Goal: Task Accomplishment & Management: Complete application form

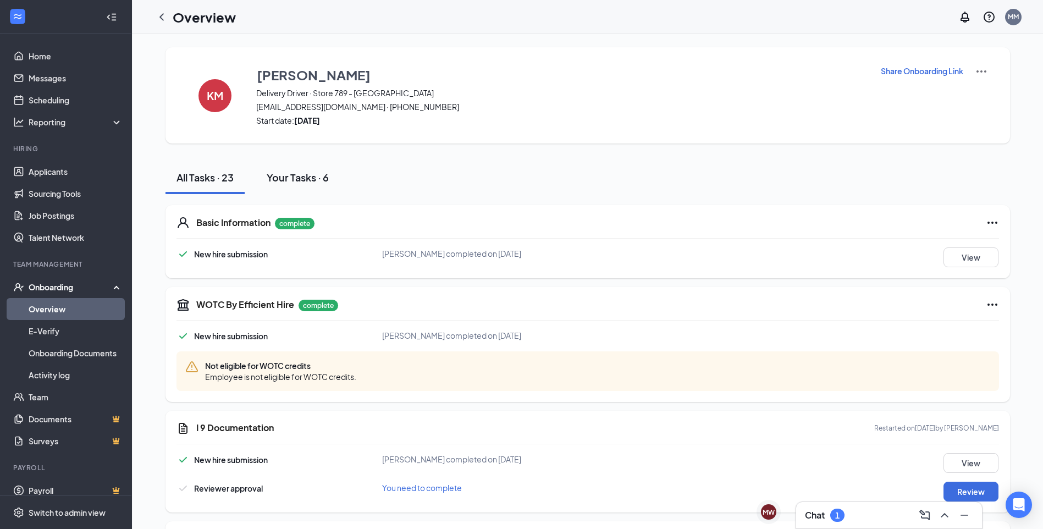
click at [296, 172] on div "Your Tasks · 6" at bounding box center [298, 177] width 62 height 14
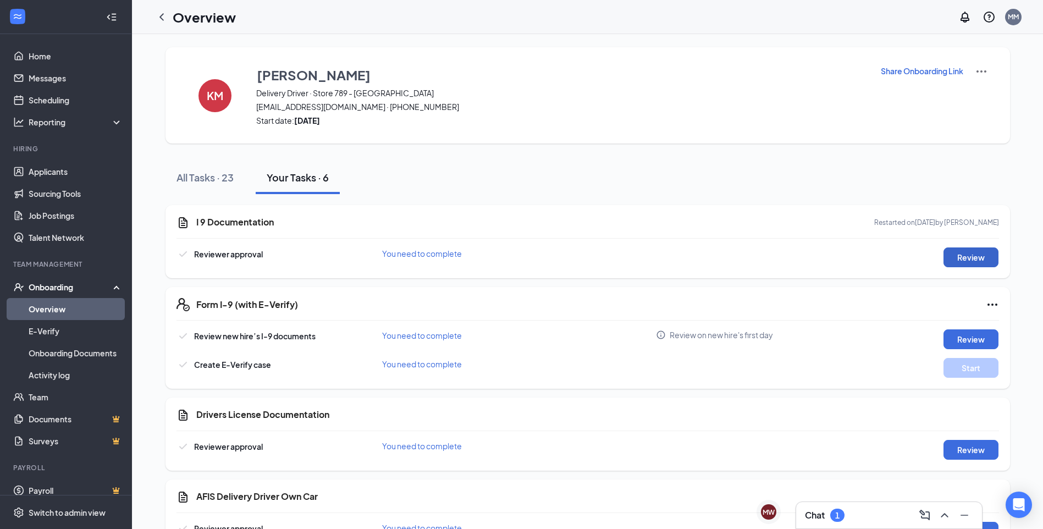
click at [969, 252] on button "Review" at bounding box center [970, 257] width 55 height 20
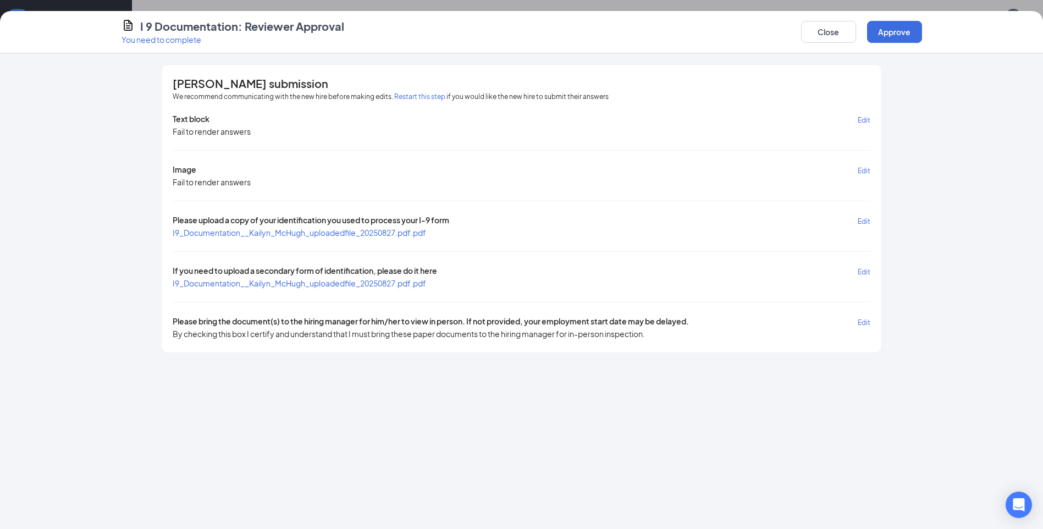
click at [366, 236] on span "I9_Documentation__Kailyn_McHugh_uploadedfile_20250827.pdf.pdf" at bounding box center [299, 233] width 253 height 10
click at [262, 283] on span "I9_Documentation__Kailyn_McHugh_uploadedfile_20250827.pdf.pdf" at bounding box center [299, 283] width 253 height 10
click at [894, 27] on button "Approve" at bounding box center [894, 32] width 55 height 22
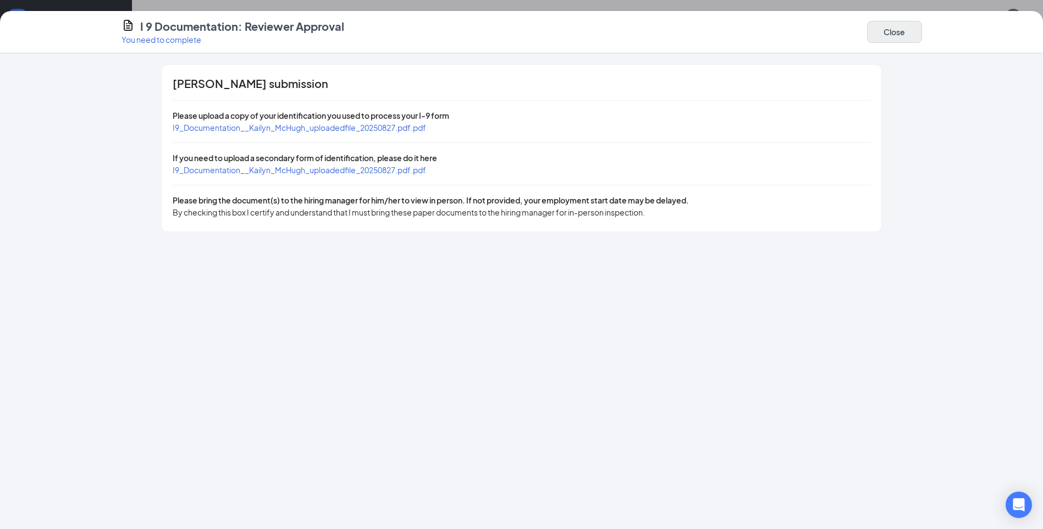
click at [881, 42] on div "Close" at bounding box center [894, 32] width 55 height 26
click at [882, 35] on button "Close" at bounding box center [894, 32] width 55 height 22
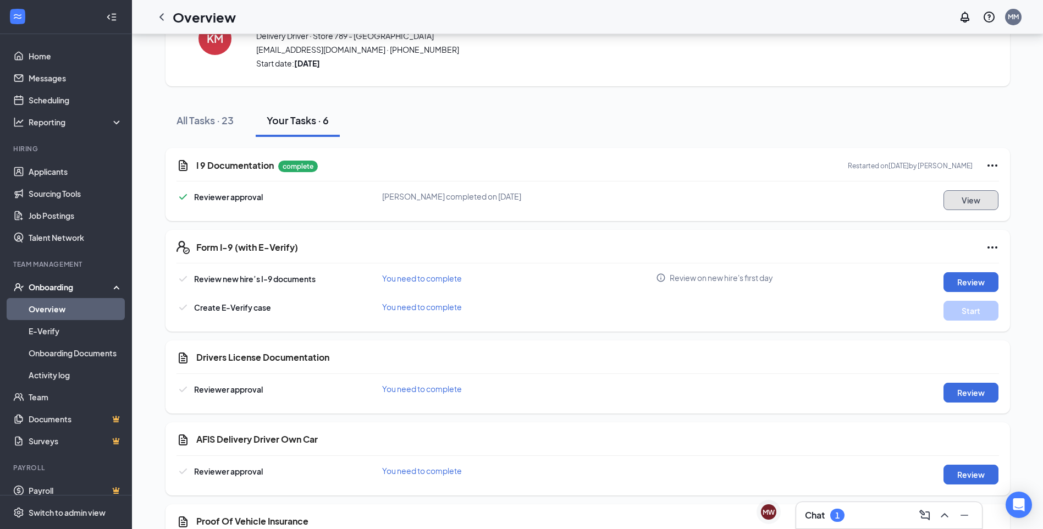
scroll to position [110, 0]
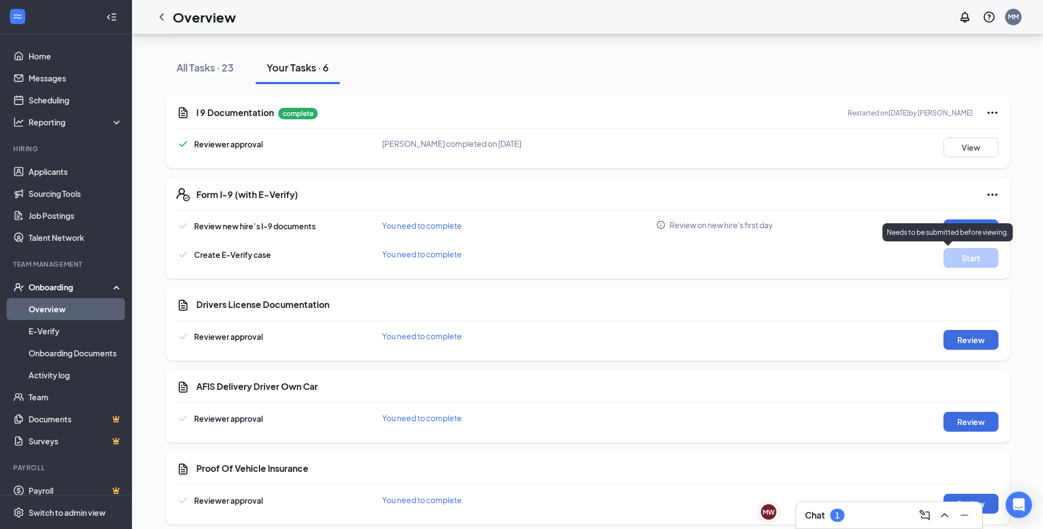
click at [967, 229] on p "Needs to be submitted before viewing." at bounding box center [947, 232] width 121 height 9
click at [960, 224] on div "Needs to be submitted before viewing." at bounding box center [947, 232] width 130 height 18
click at [955, 219] on button "Review" at bounding box center [970, 229] width 55 height 20
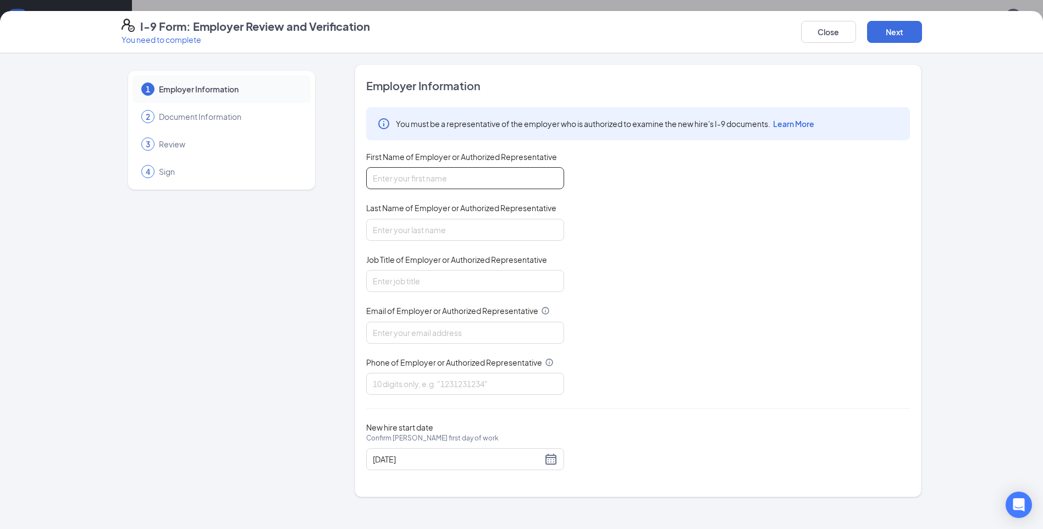
click at [409, 170] on input "First Name of Employer or Authorized Representative" at bounding box center [465, 178] width 198 height 22
type input "[PERSON_NAME]"
type input "[EMAIL_ADDRESS][DOMAIN_NAME]"
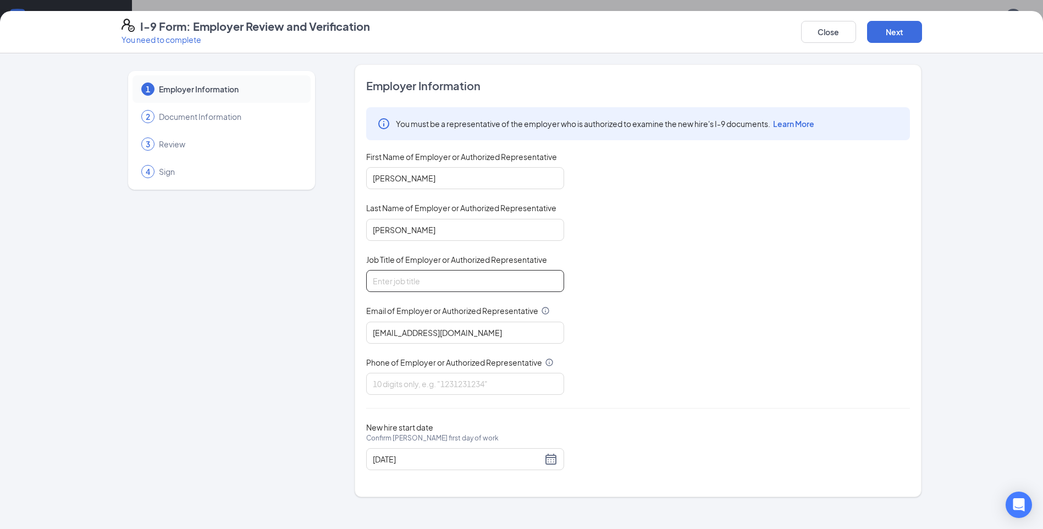
click at [464, 290] on input "Job Title of Employer or Authorized Representative" at bounding box center [465, 281] width 198 height 22
type input "General Manager"
click at [447, 383] on input "Phone of Employer or Authorized Representative" at bounding box center [465, 384] width 198 height 22
type input "7575460546"
click at [597, 429] on div "New hire start date Confirm [PERSON_NAME] first day of work [DATE]" at bounding box center [638, 446] width 544 height 48
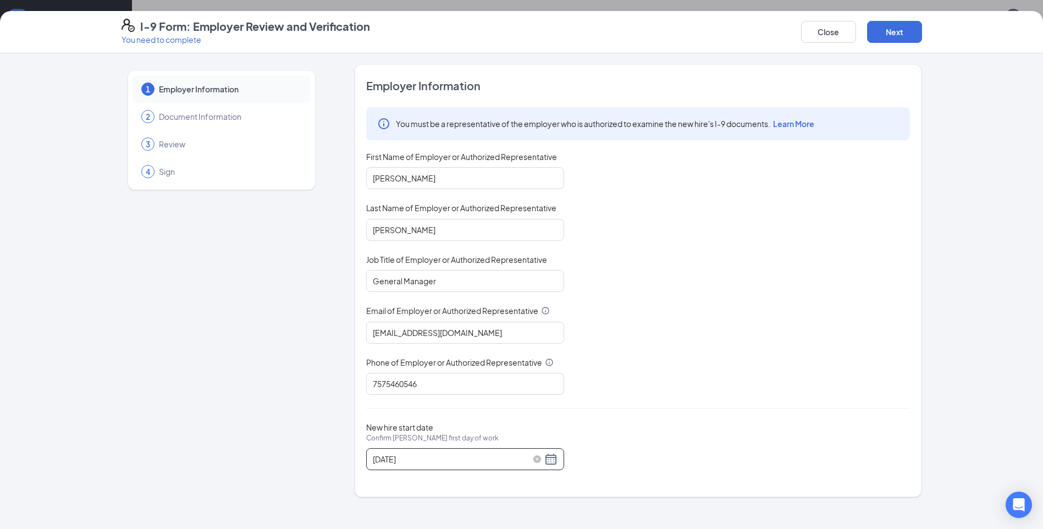
click at [552, 460] on div "[DATE]" at bounding box center [465, 458] width 185 height 13
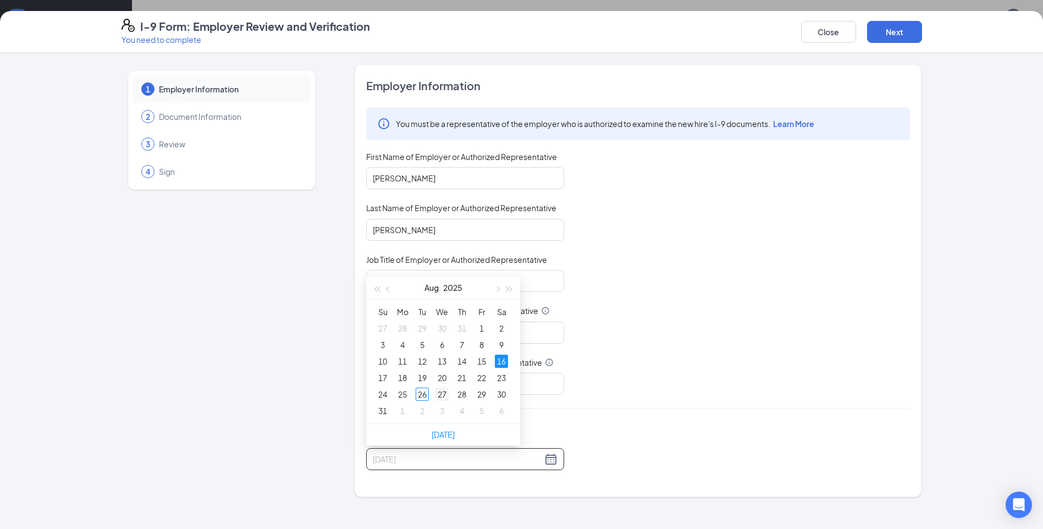
type input "[DATE]"
click at [445, 394] on div "27" at bounding box center [441, 394] width 13 height 13
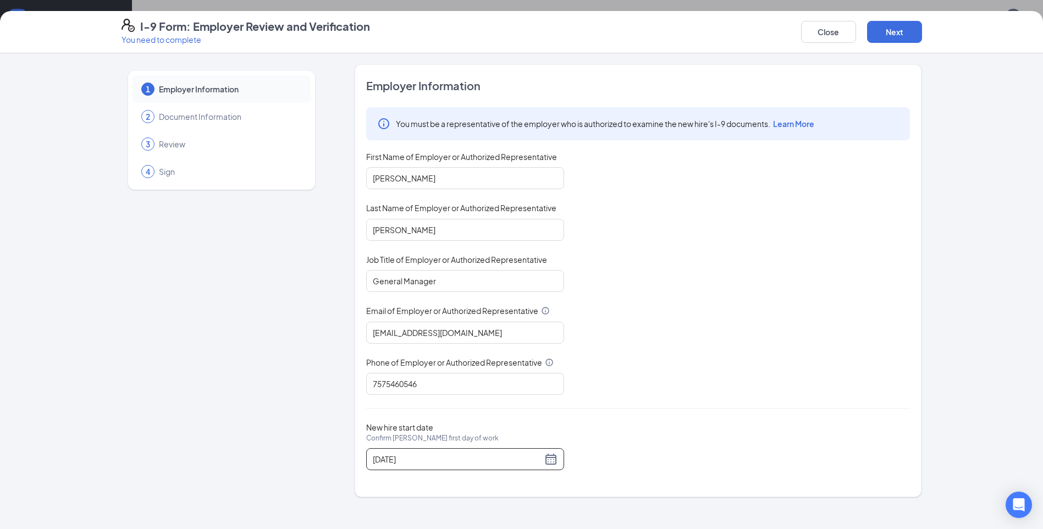
scroll to position [64, 0]
drag, startPoint x: 402, startPoint y: 180, endPoint x: 345, endPoint y: 179, distance: 57.7
click at [345, 179] on div "1 Employer Information 2 Document Information 3 Review 4 Sign Employer Informat…" at bounding box center [521, 280] width 800 height 433
type input "[PERSON_NAME]"
click at [703, 251] on div "You must be a representative of the employer who is authorized to examine the n…" at bounding box center [638, 250] width 544 height 287
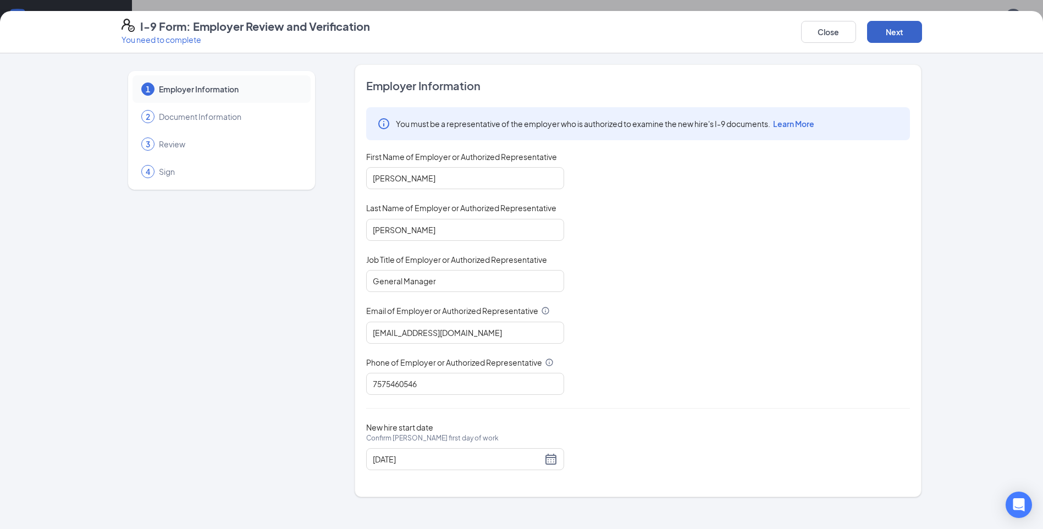
click at [881, 27] on button "Next" at bounding box center [894, 32] width 55 height 22
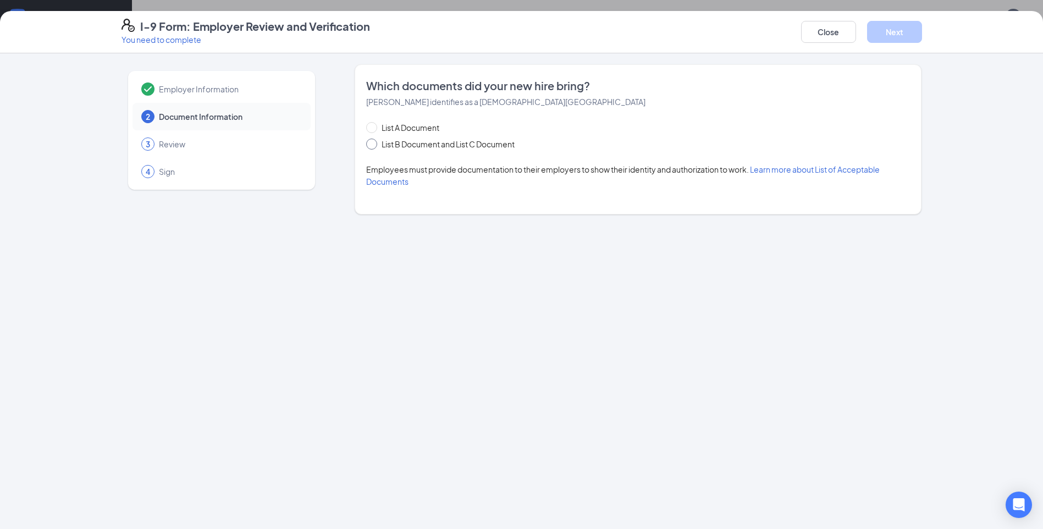
click at [507, 139] on span "List B Document and List C Document" at bounding box center [448, 144] width 142 height 12
click at [374, 139] on input "List B Document and List C Document" at bounding box center [370, 143] width 8 height 8
radio input "true"
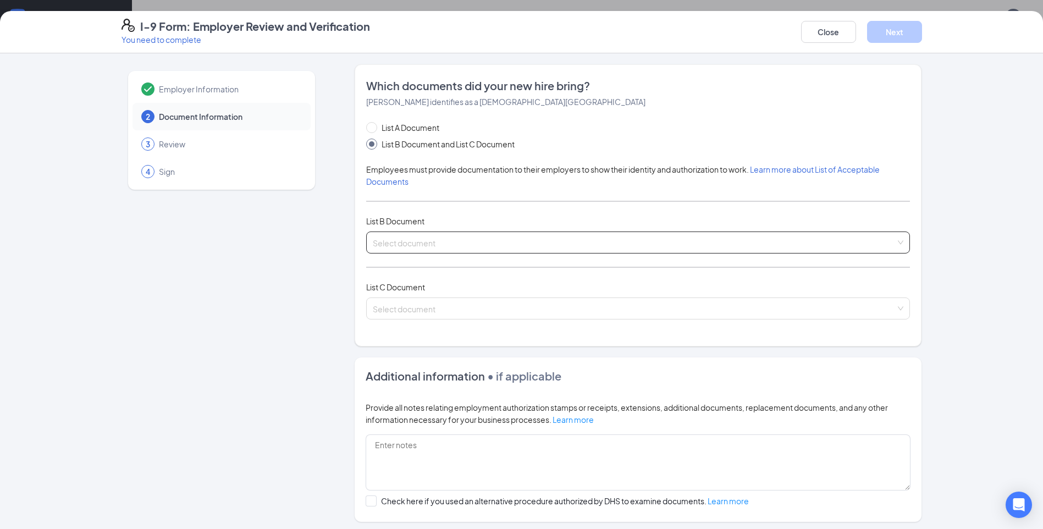
click at [468, 246] on input "search" at bounding box center [634, 240] width 523 height 16
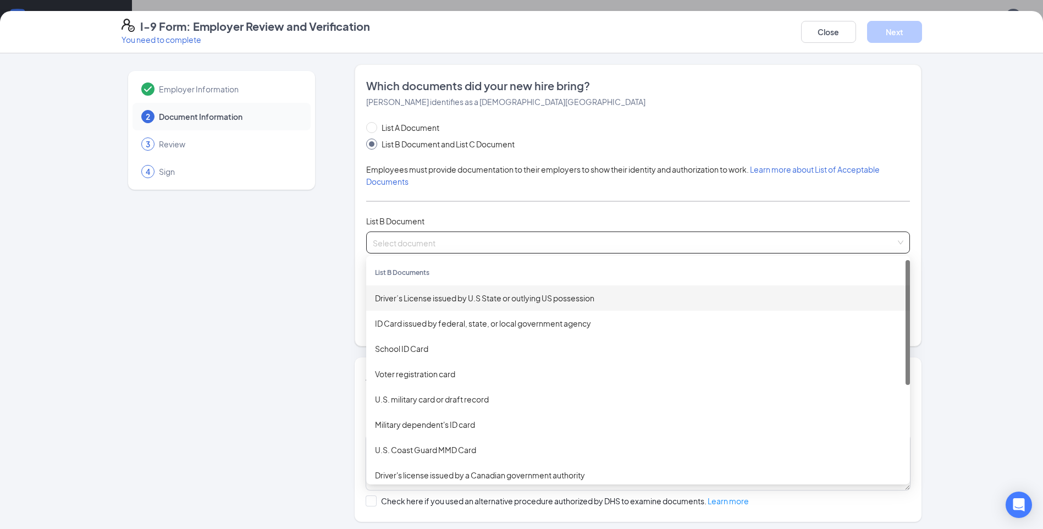
click at [473, 297] on div "Driver’s License issued by U.S State or outlying US possession" at bounding box center [638, 298] width 526 height 12
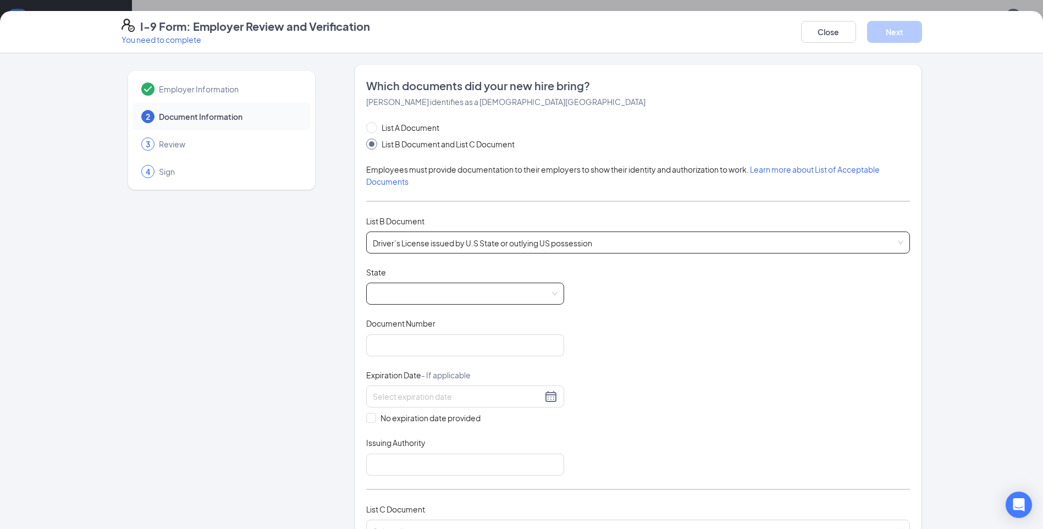
click at [455, 296] on span at bounding box center [465, 293] width 185 height 21
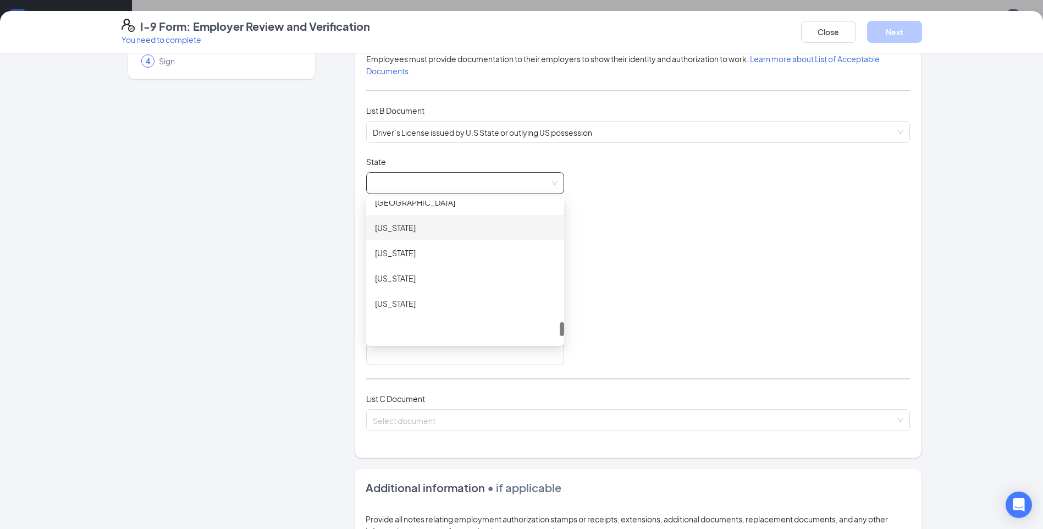
scroll to position [1220, 0]
click at [409, 230] on div "[US_STATE]" at bounding box center [465, 232] width 180 height 12
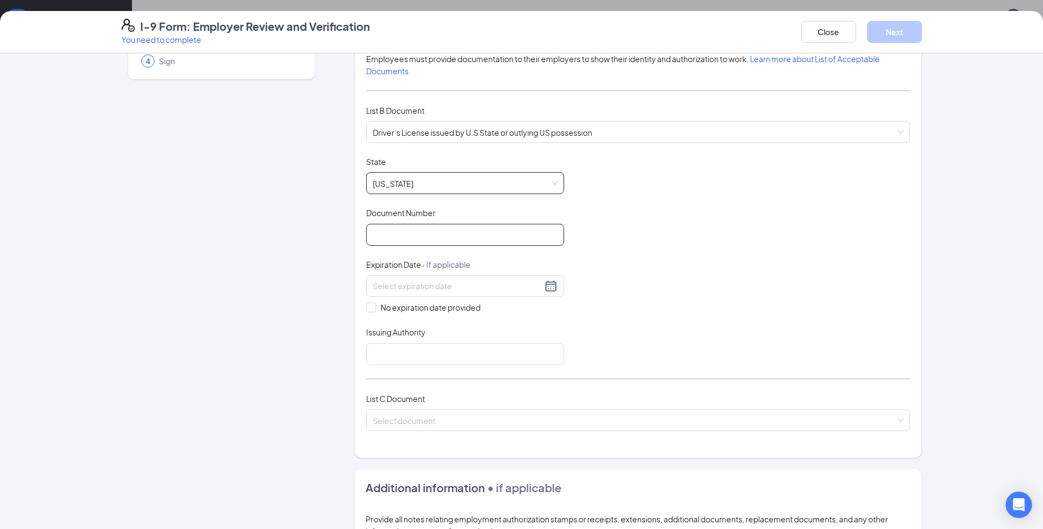
click at [421, 239] on input "Document Number" at bounding box center [465, 235] width 198 height 22
type input "B62125382"
click at [550, 289] on div at bounding box center [465, 285] width 185 height 13
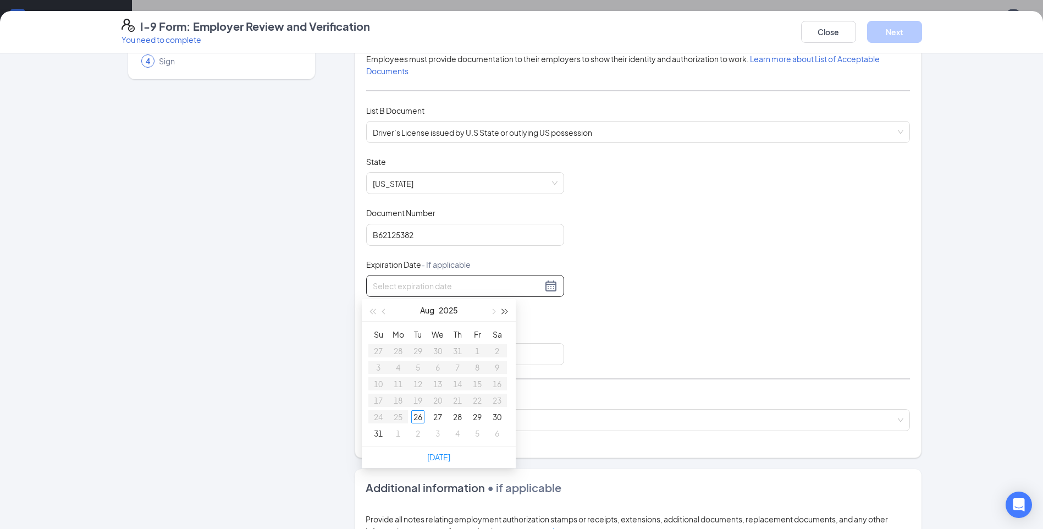
click at [502, 313] on span "button" at bounding box center [504, 311] width 5 height 5
click at [504, 313] on span "button" at bounding box center [504, 311] width 5 height 5
type input "[DATE]"
click at [399, 416] on div "28" at bounding box center [397, 416] width 13 height 13
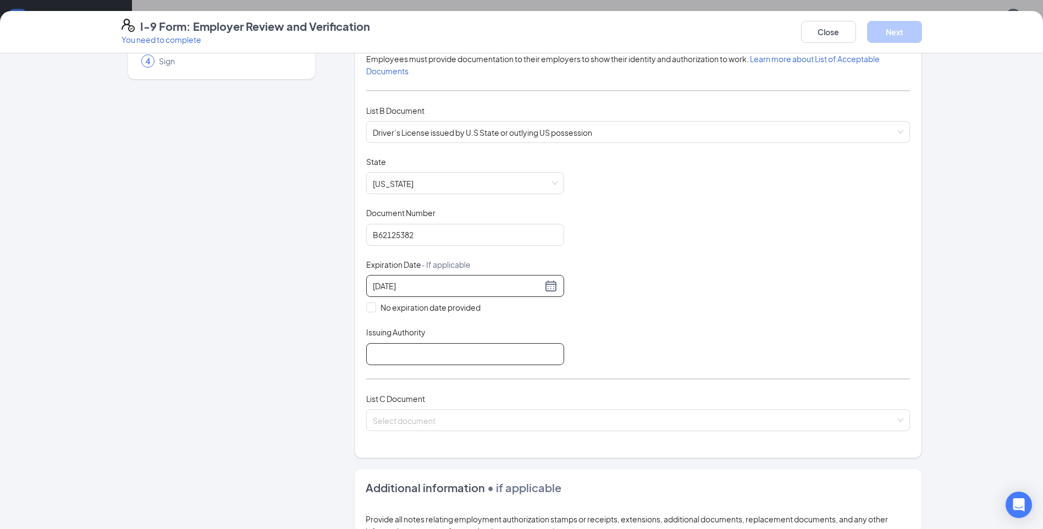
click at [396, 359] on input "Issuing Authority" at bounding box center [465, 354] width 198 height 22
type input "VA DMV"
click at [648, 420] on input "search" at bounding box center [634, 418] width 523 height 16
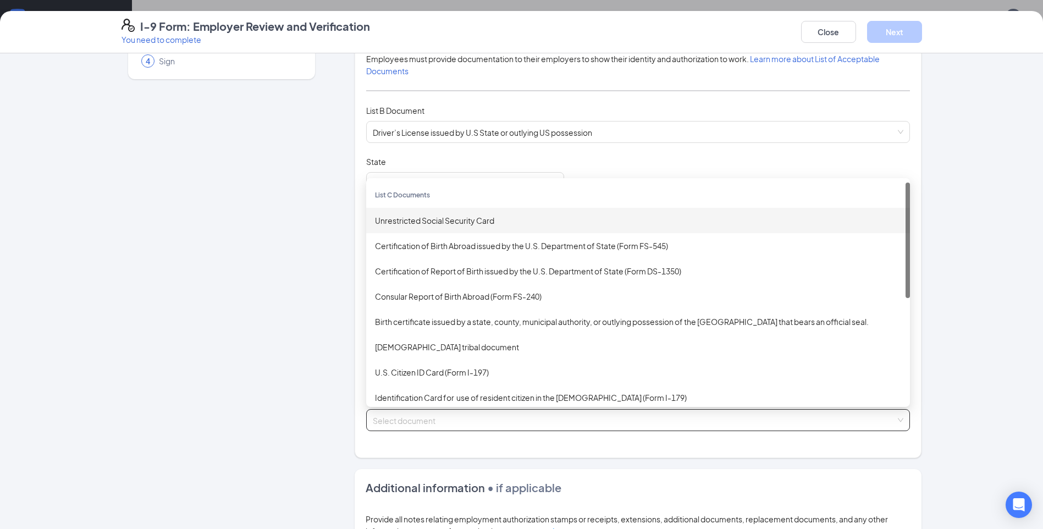
click at [488, 222] on div "Unrestricted Social Security Card" at bounding box center [638, 220] width 526 height 12
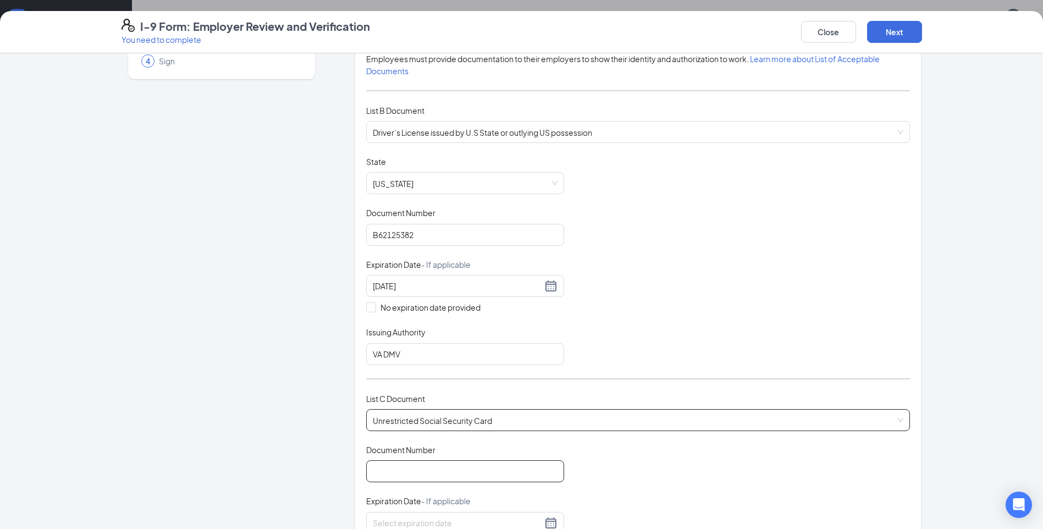
click at [428, 474] on input "Document Number" at bounding box center [465, 471] width 198 height 22
type input "383314745"
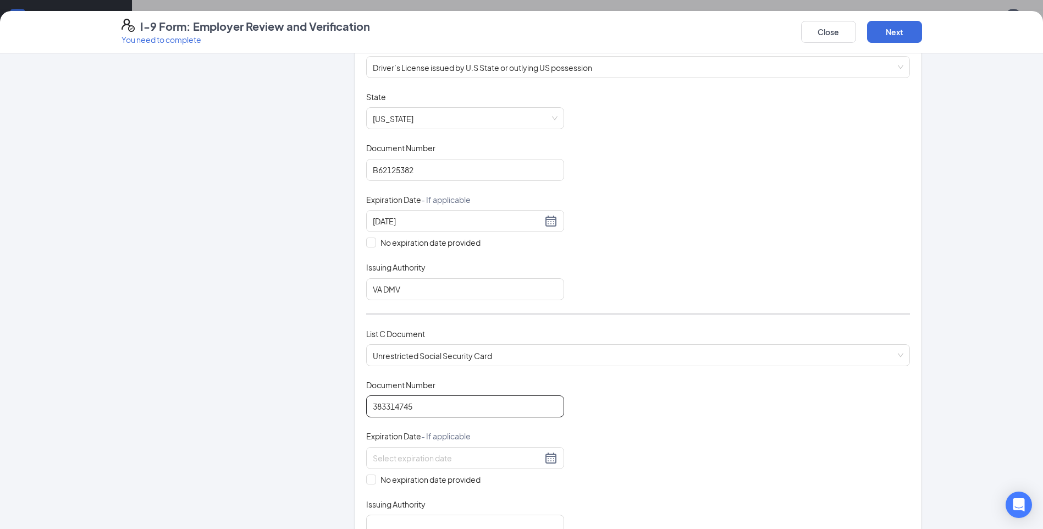
scroll to position [275, 0]
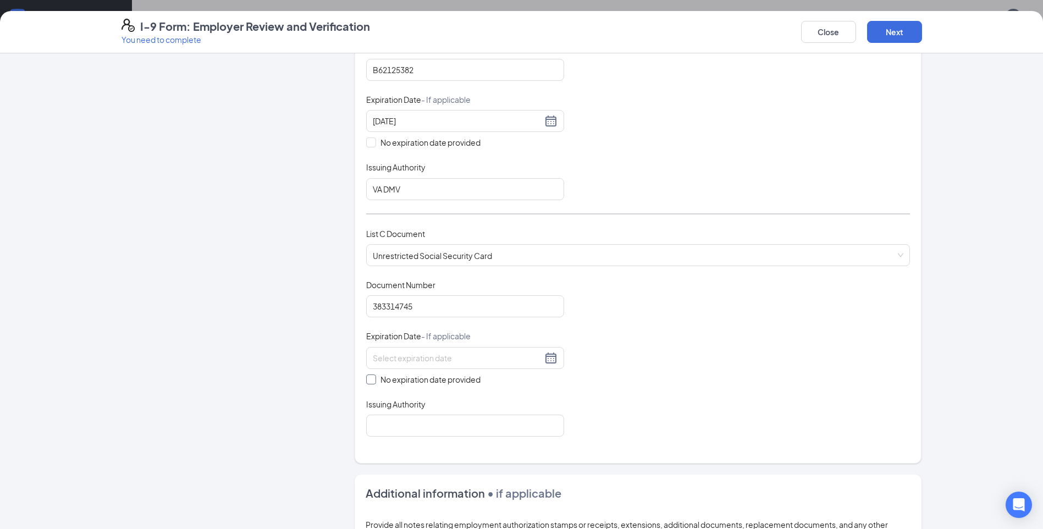
click at [403, 380] on span "No expiration date provided" at bounding box center [430, 379] width 109 height 12
click at [374, 380] on input "No expiration date provided" at bounding box center [370, 378] width 8 height 8
checkbox input "true"
click at [422, 424] on input "Issuing Authority" at bounding box center [465, 428] width 198 height 22
type input "SSA"
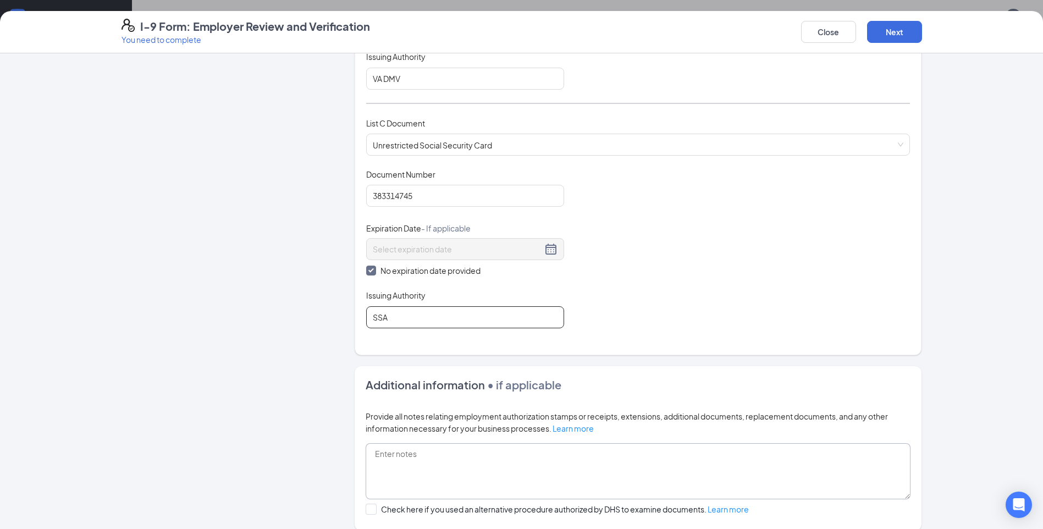
scroll to position [495, 0]
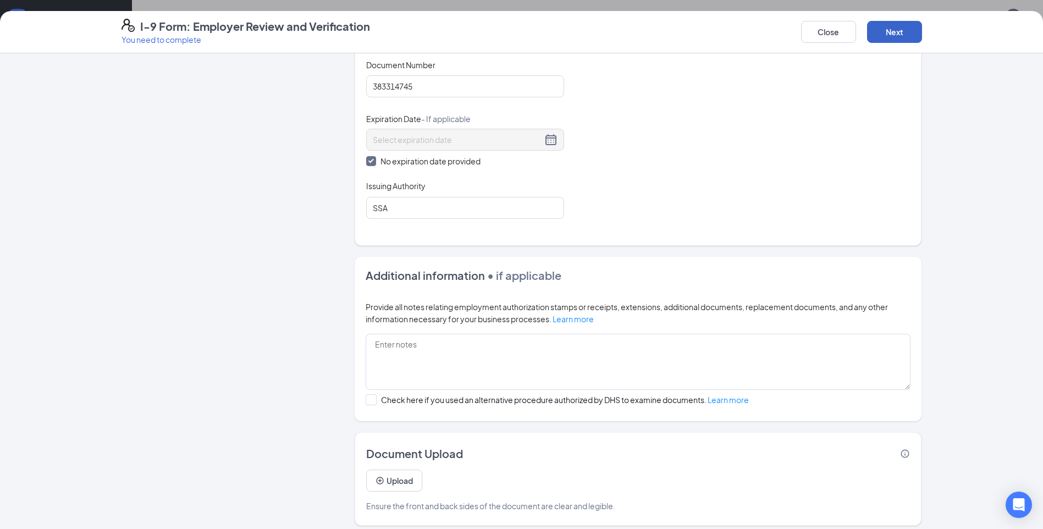
click at [898, 38] on button "Next" at bounding box center [894, 32] width 55 height 22
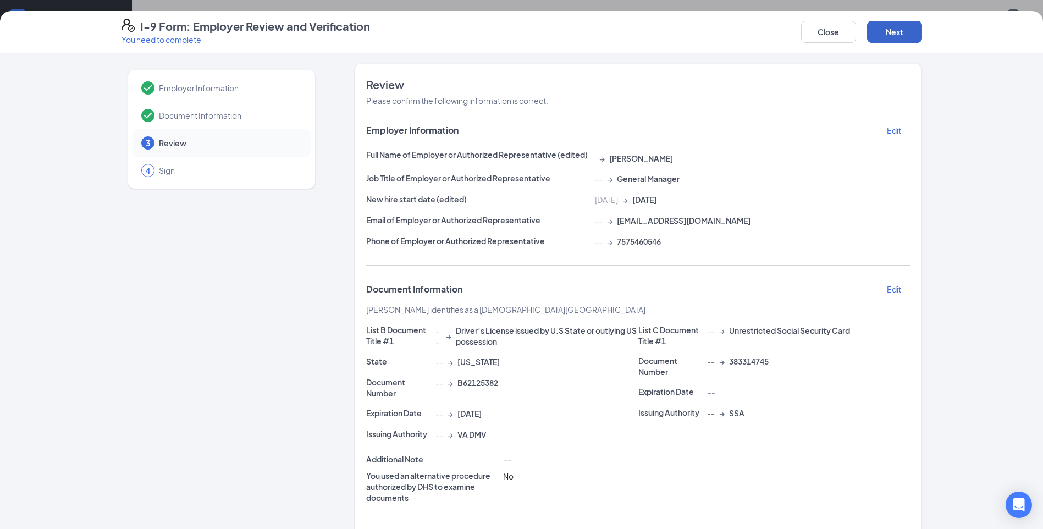
scroll to position [0, 0]
click at [883, 26] on button "Next" at bounding box center [894, 32] width 55 height 22
click at [905, 35] on button "Next" at bounding box center [894, 32] width 55 height 22
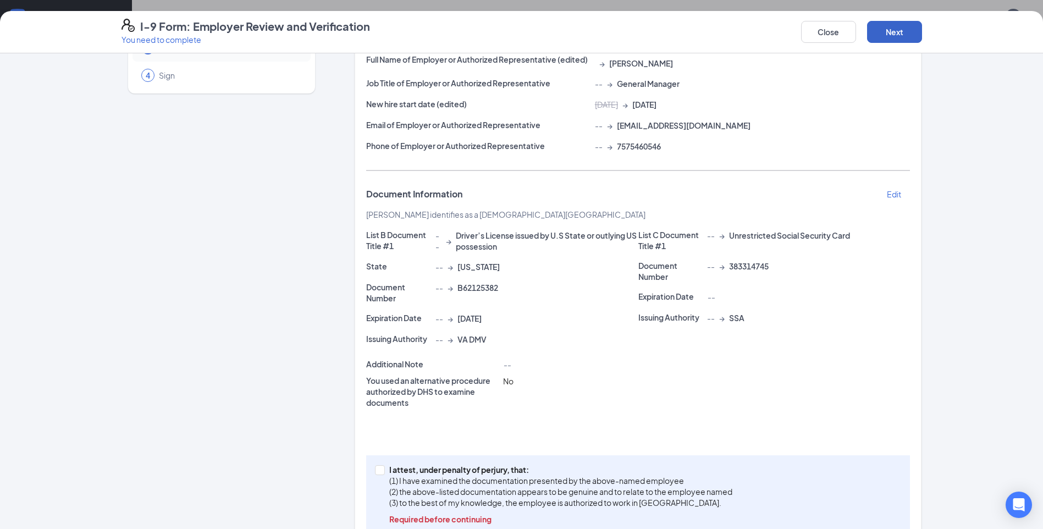
scroll to position [125, 0]
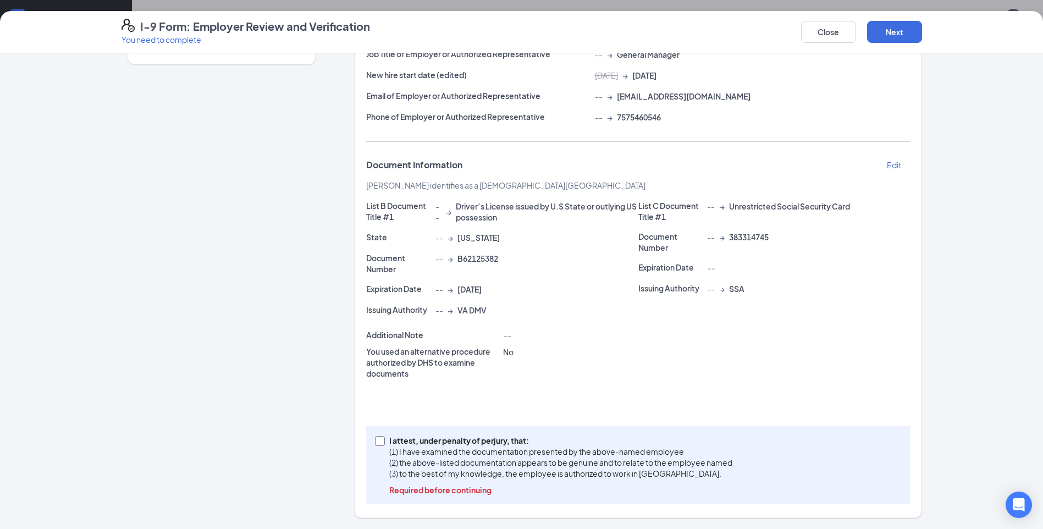
click at [418, 454] on p "(1) I have examined the documentation presented by the above-named employee" at bounding box center [560, 451] width 343 height 11
click at [383, 444] on input "I attest, under penalty of [PERSON_NAME], that: (1) I have examined the documen…" at bounding box center [379, 440] width 8 height 8
checkbox input "true"
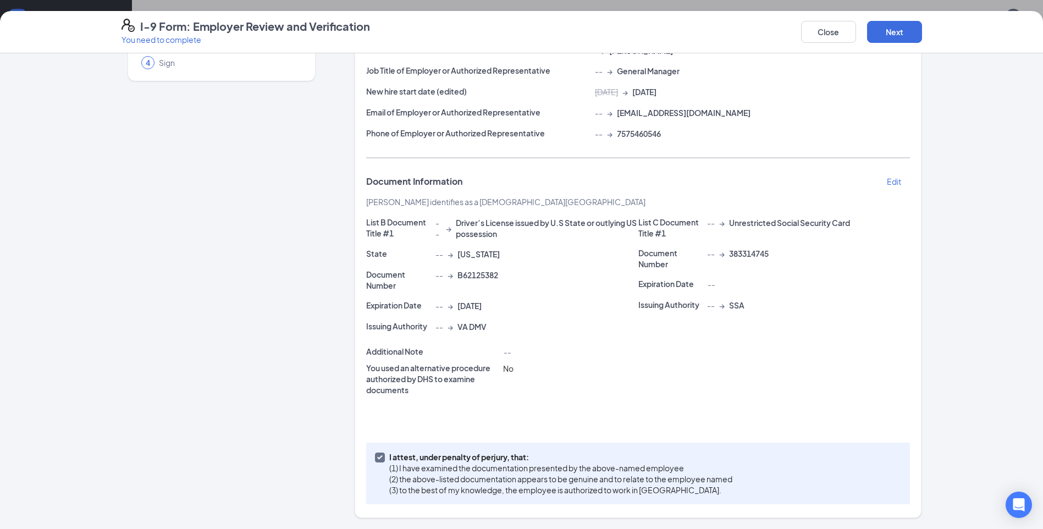
scroll to position [109, 0]
click at [905, 27] on button "Next" at bounding box center [894, 32] width 55 height 22
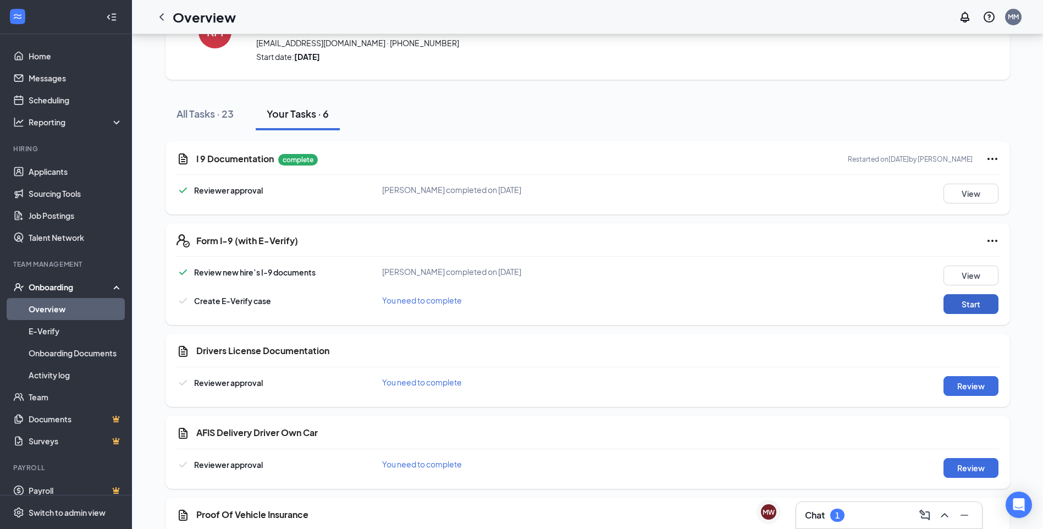
click at [974, 304] on button "Start" at bounding box center [970, 304] width 55 height 20
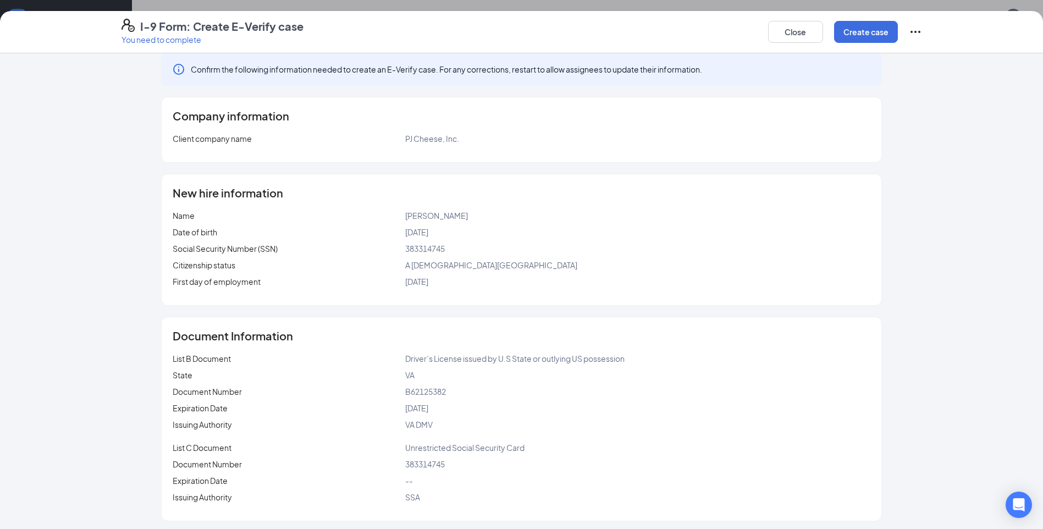
scroll to position [15, 0]
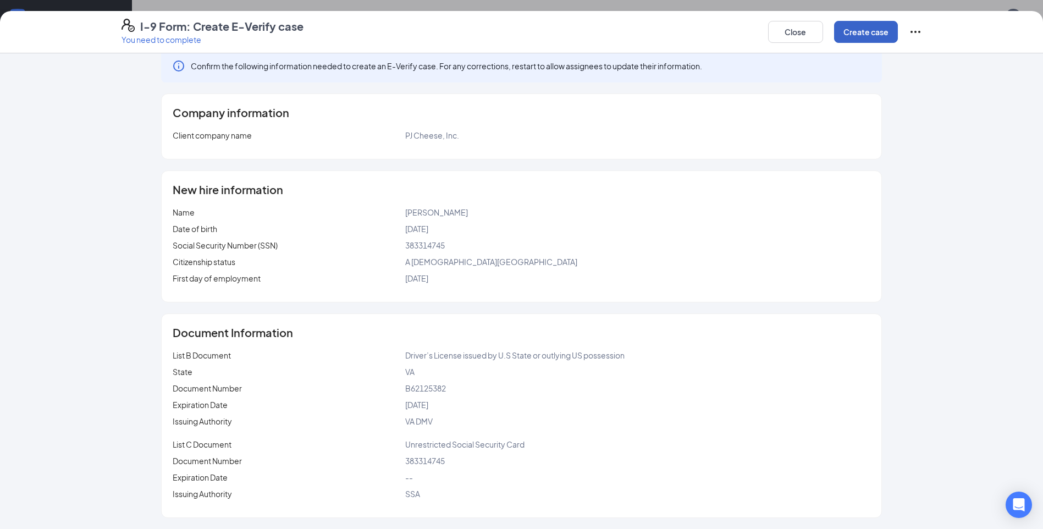
click at [848, 38] on button "Create case" at bounding box center [866, 32] width 64 height 22
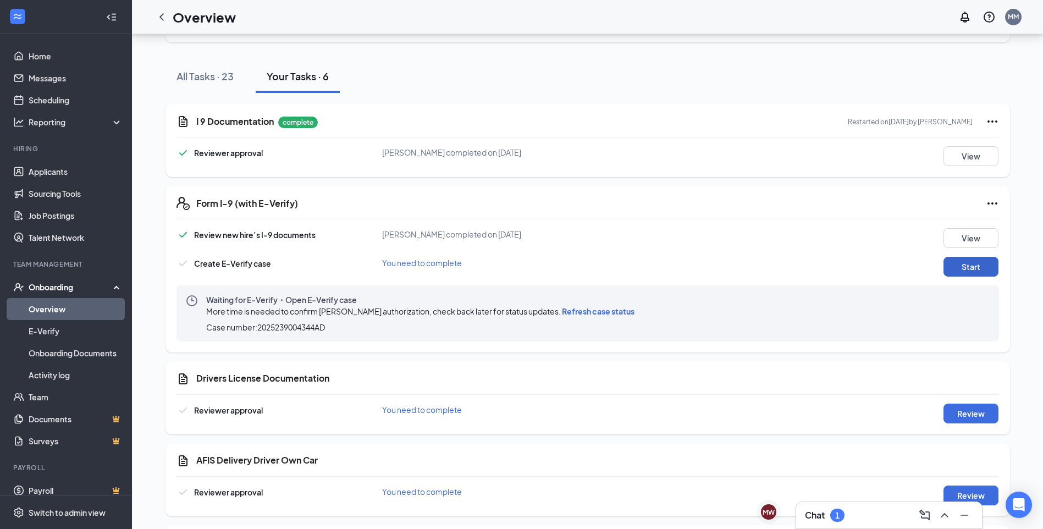
scroll to position [174, 0]
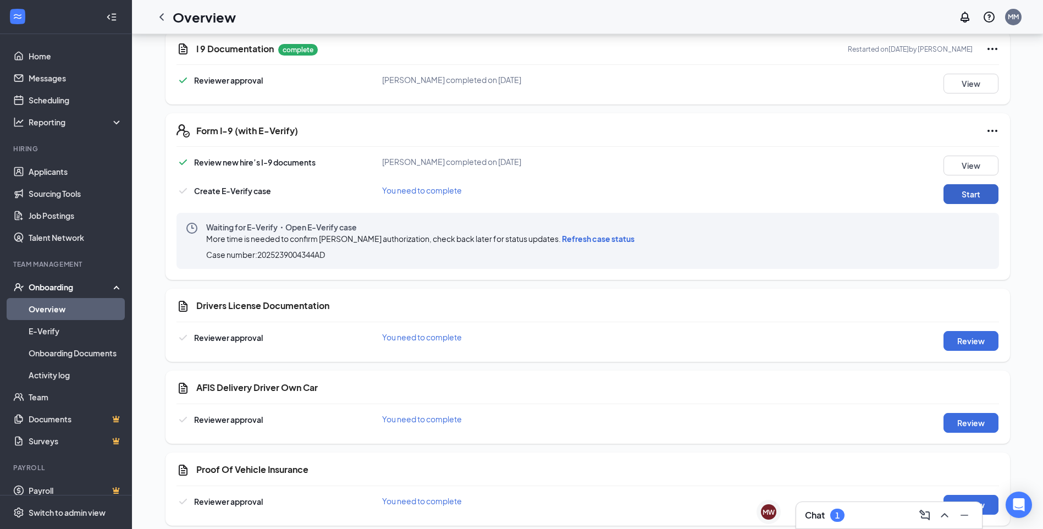
click at [968, 189] on button "Start" at bounding box center [970, 194] width 55 height 20
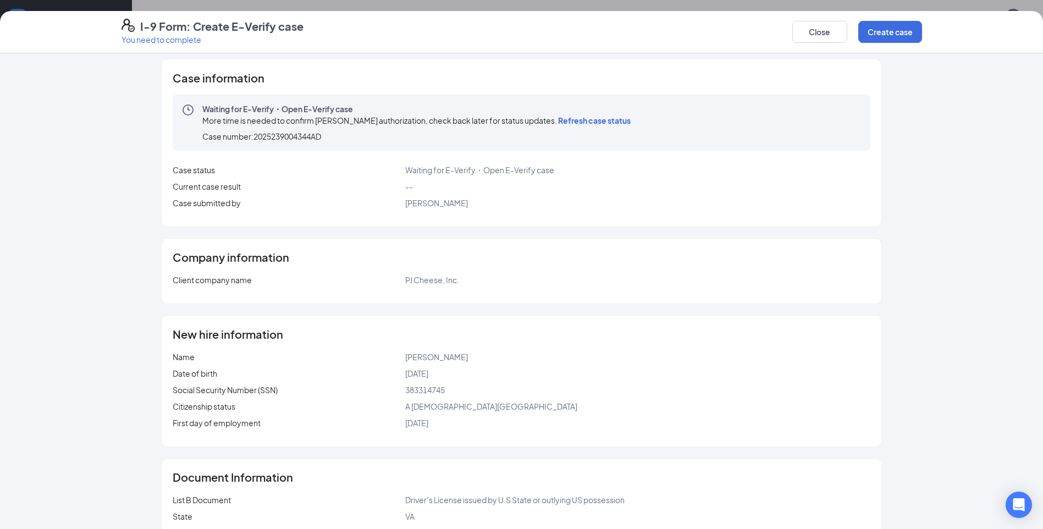
scroll to position [0, 0]
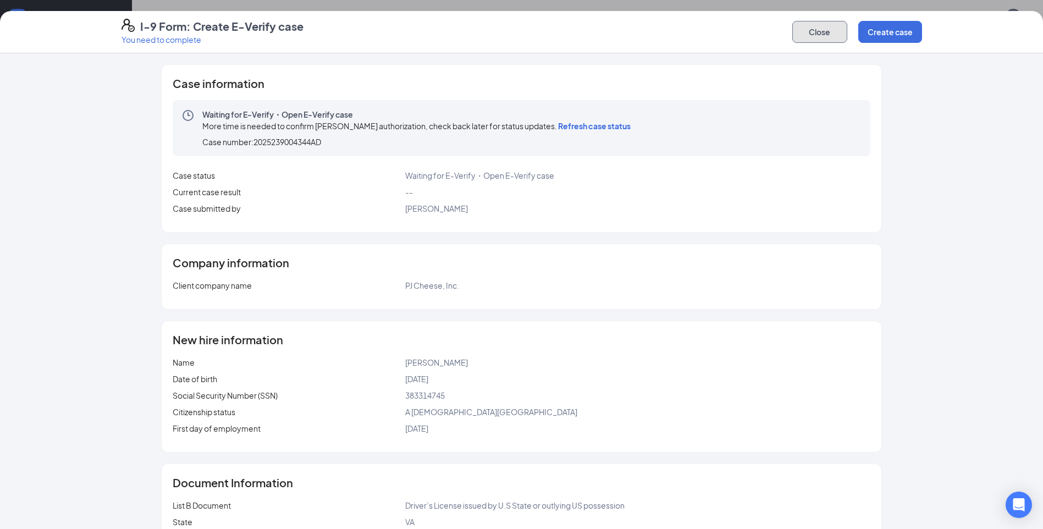
click at [811, 35] on button "Close" at bounding box center [819, 32] width 55 height 22
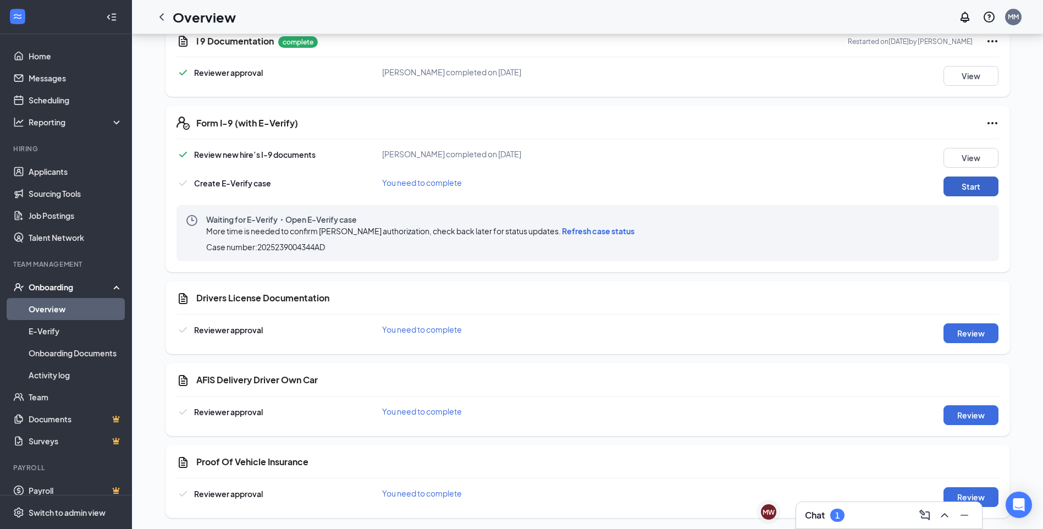
scroll to position [184, 0]
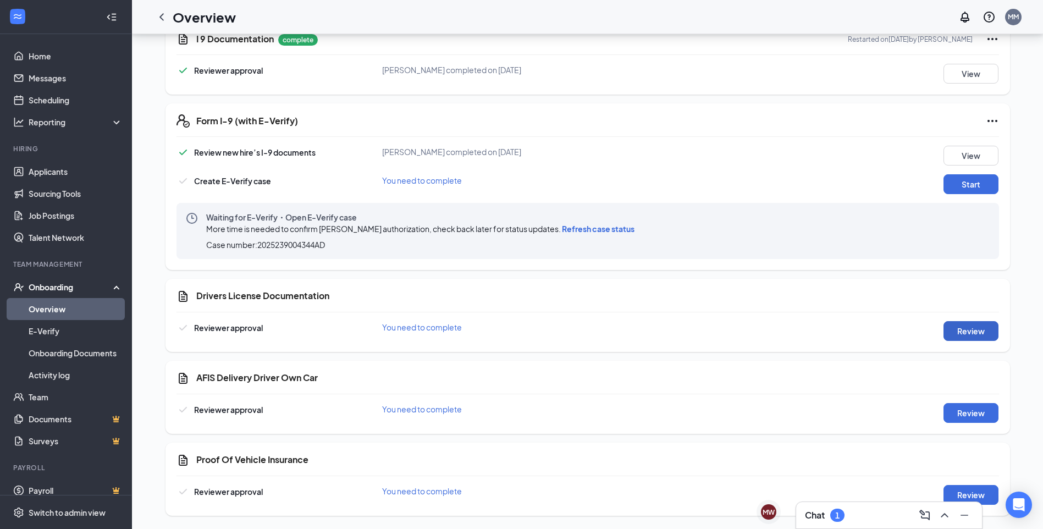
click at [980, 328] on button "Review" at bounding box center [970, 331] width 55 height 20
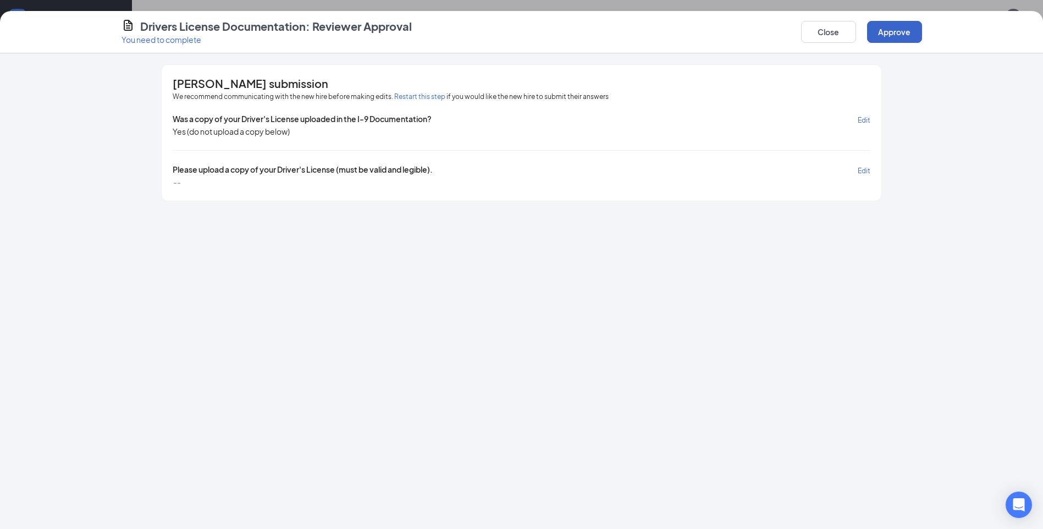
click at [884, 26] on button "Approve" at bounding box center [894, 32] width 55 height 22
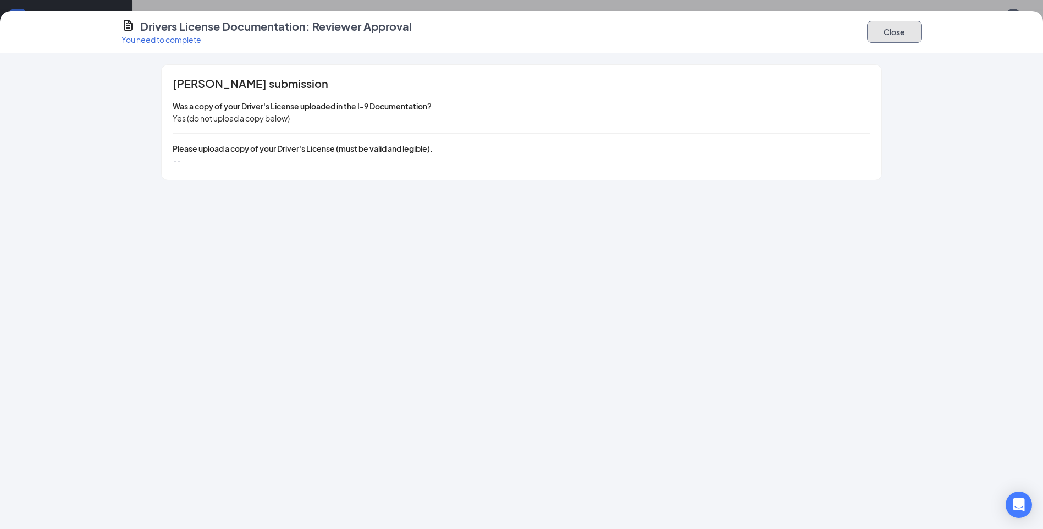
click at [879, 27] on button "Close" at bounding box center [894, 32] width 55 height 22
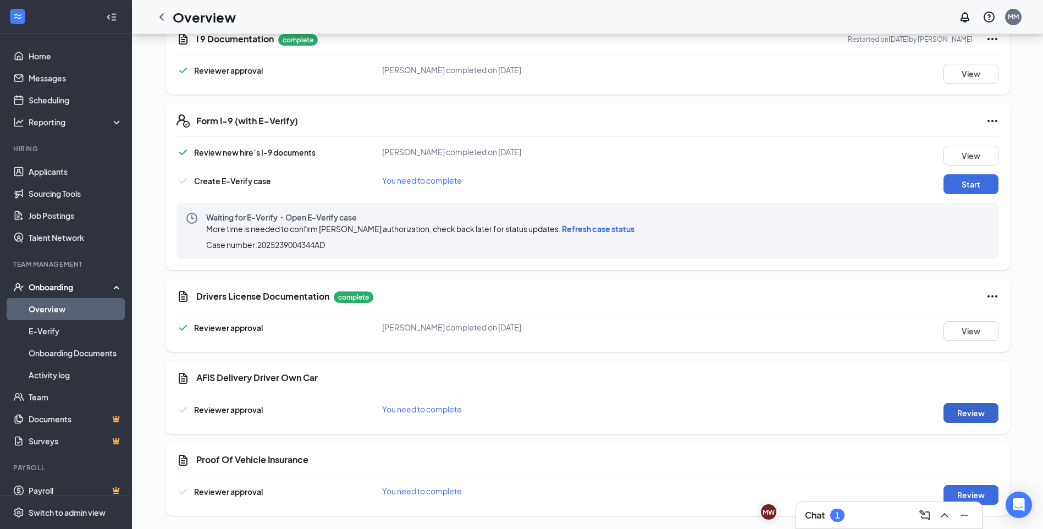
click at [957, 407] on button "Review" at bounding box center [970, 413] width 55 height 20
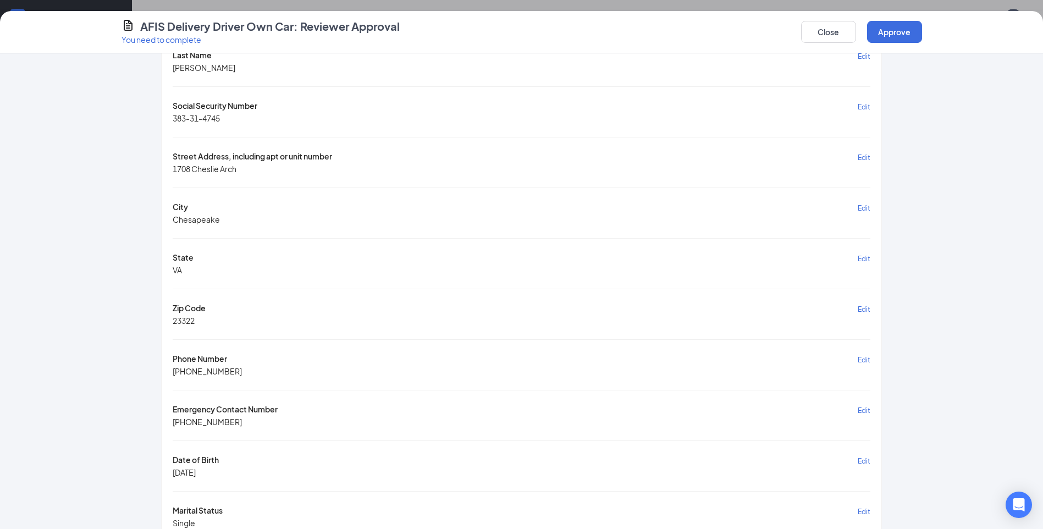
scroll to position [220, 0]
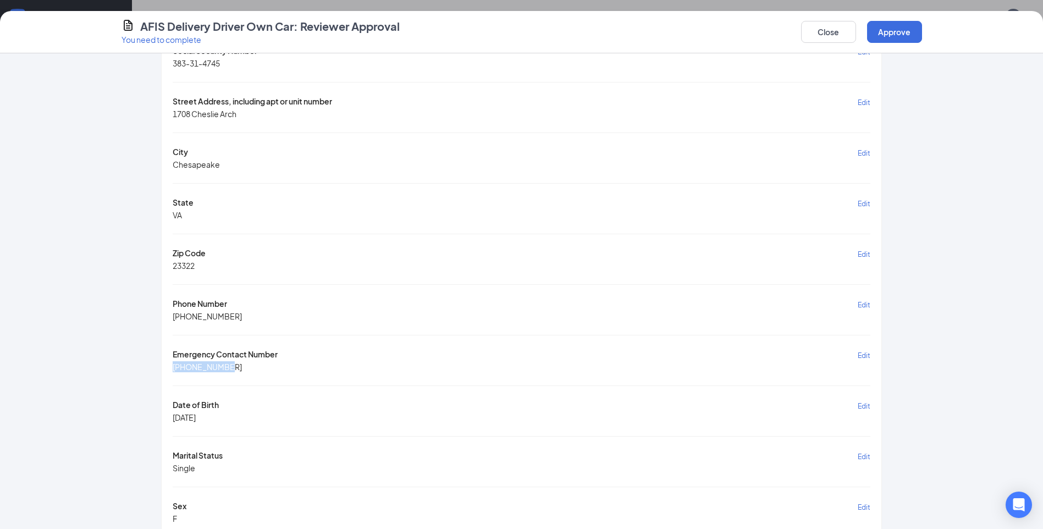
drag, startPoint x: 229, startPoint y: 371, endPoint x: 146, endPoint y: 373, distance: 83.0
drag, startPoint x: 146, startPoint y: 373, endPoint x: 419, endPoint y: 381, distance: 273.9
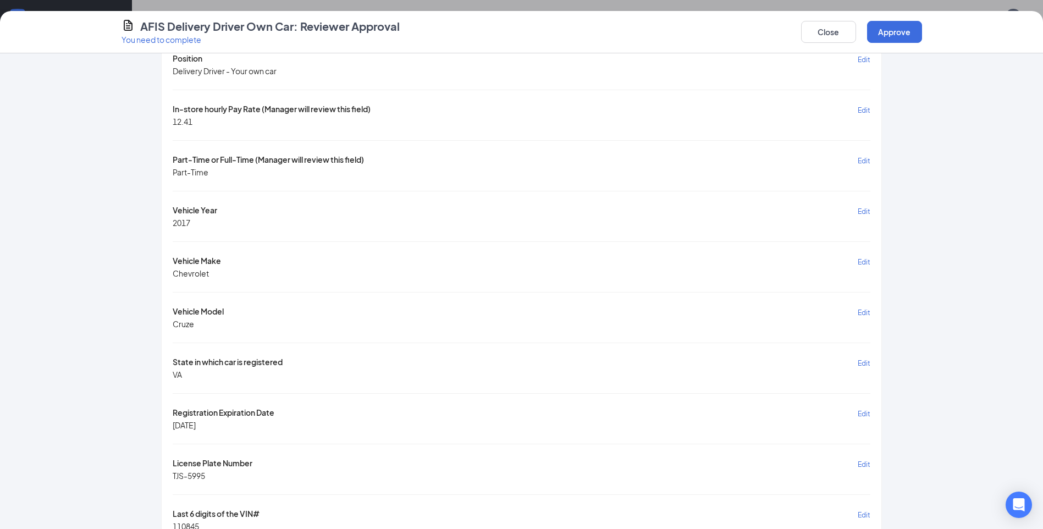
scroll to position [770, 0]
click at [833, 19] on div "Close Approve" at bounding box center [861, 32] width 121 height 26
click at [831, 32] on button "Close" at bounding box center [828, 32] width 55 height 22
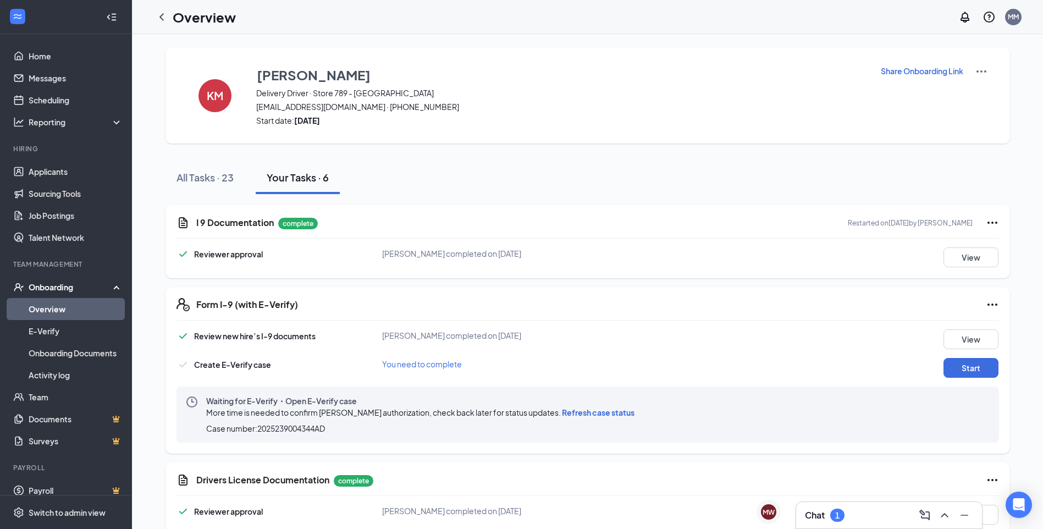
scroll to position [184, 0]
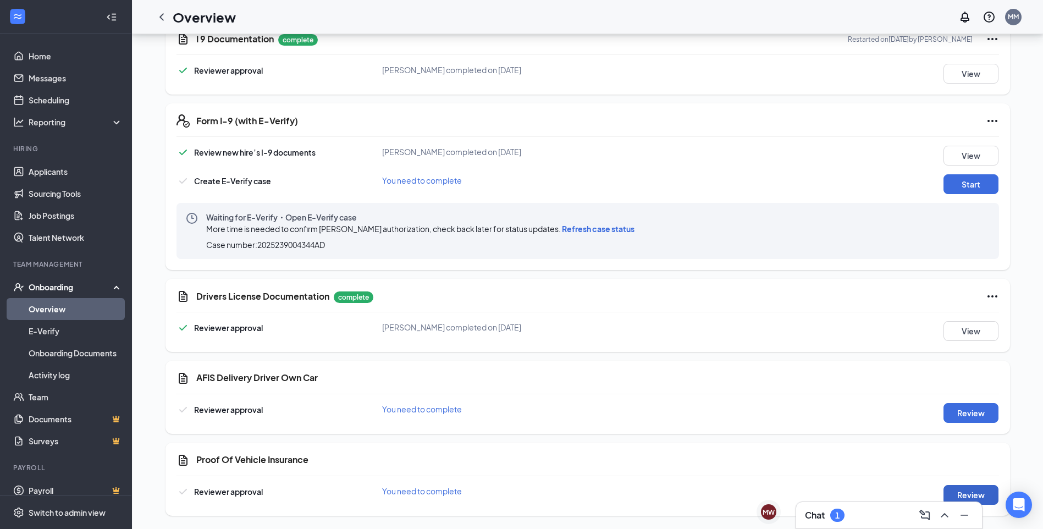
click at [986, 495] on button "Review" at bounding box center [970, 495] width 55 height 20
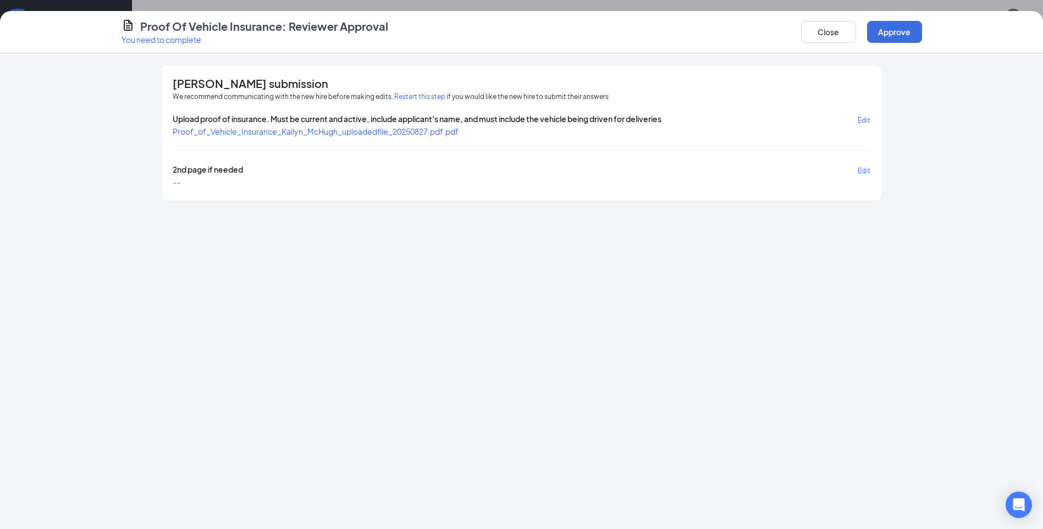
click at [349, 127] on span "Proof_of_Vehicle_Insurance_Kailyn_McHugh_uploadedfile_20250827.pdf.pdf" at bounding box center [316, 131] width 286 height 10
click at [805, 33] on button "Close" at bounding box center [828, 32] width 55 height 22
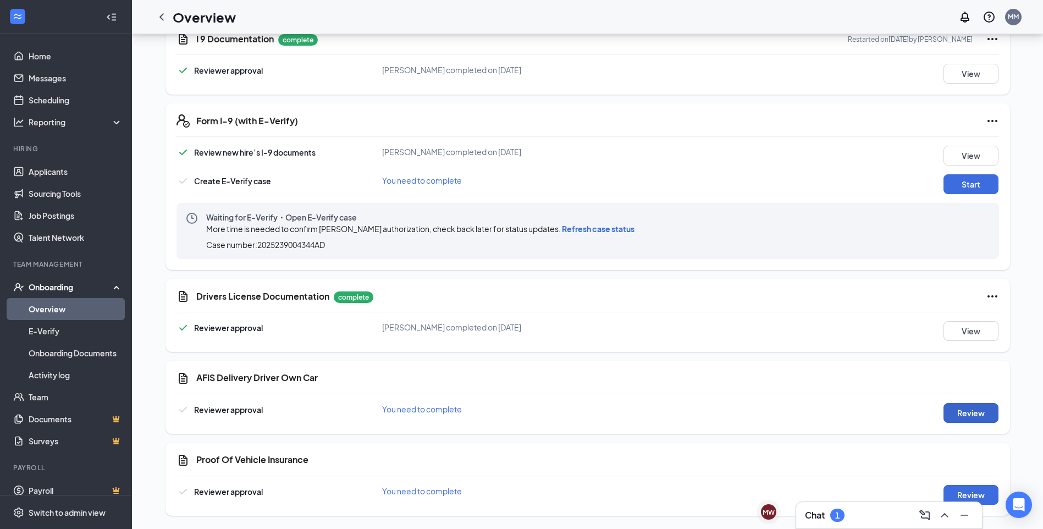
click at [989, 405] on button "Review" at bounding box center [970, 413] width 55 height 20
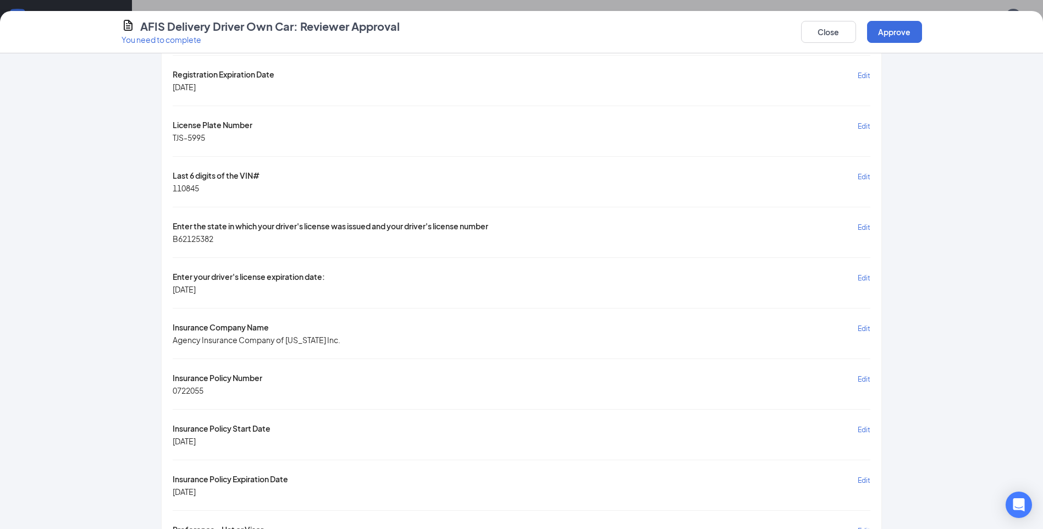
scroll to position [1251, 0]
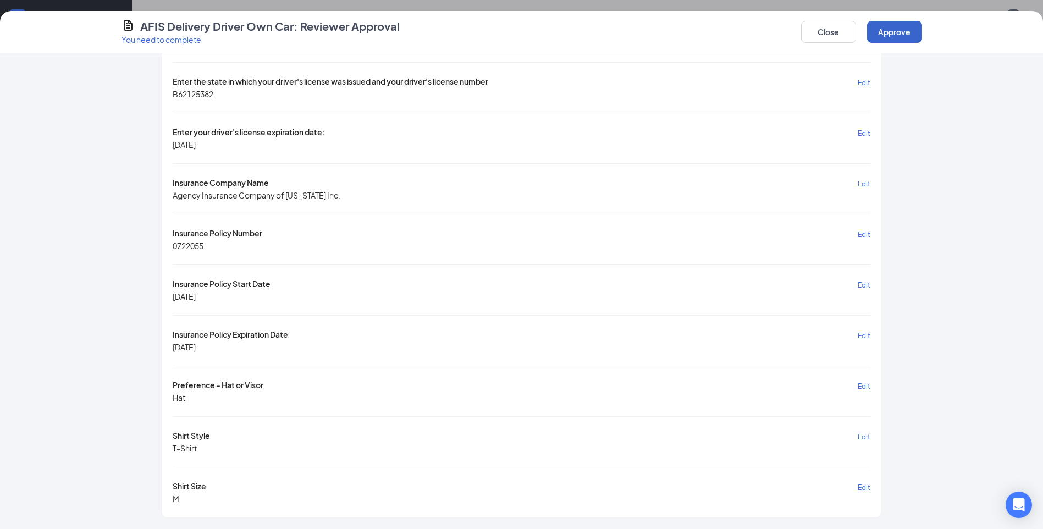
click at [906, 37] on button "Approve" at bounding box center [894, 32] width 55 height 22
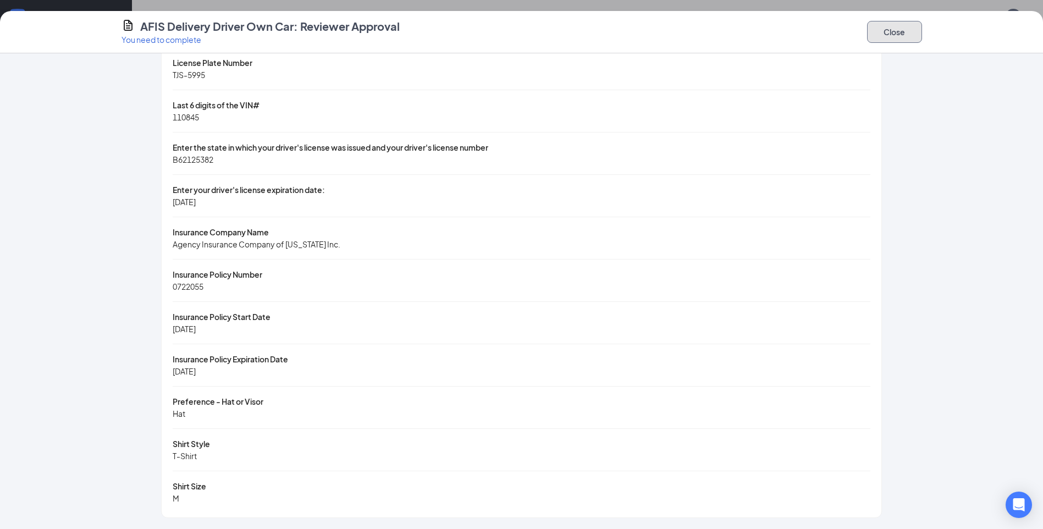
click at [900, 40] on button "Close" at bounding box center [894, 32] width 55 height 22
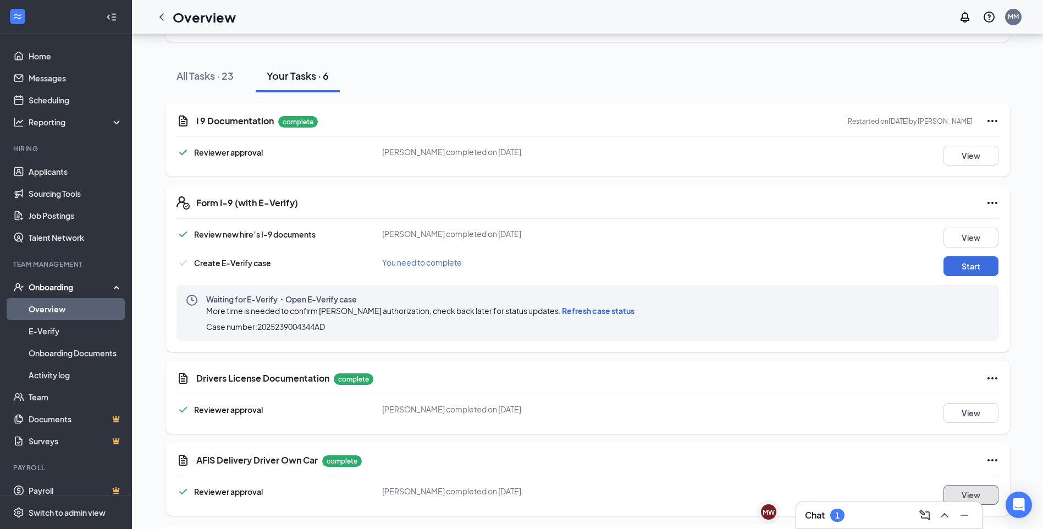
scroll to position [110, 0]
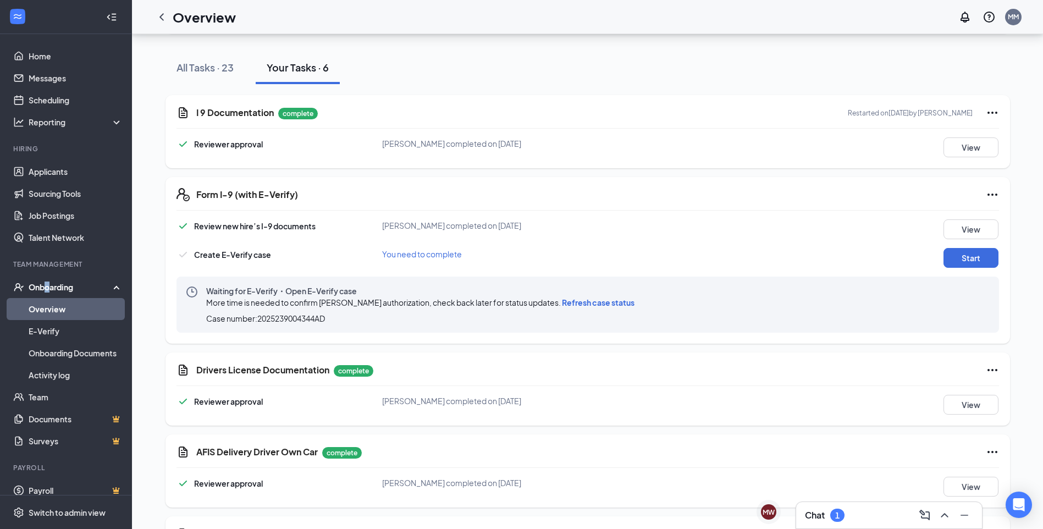
click at [46, 289] on div "Onboarding" at bounding box center [71, 286] width 85 height 11
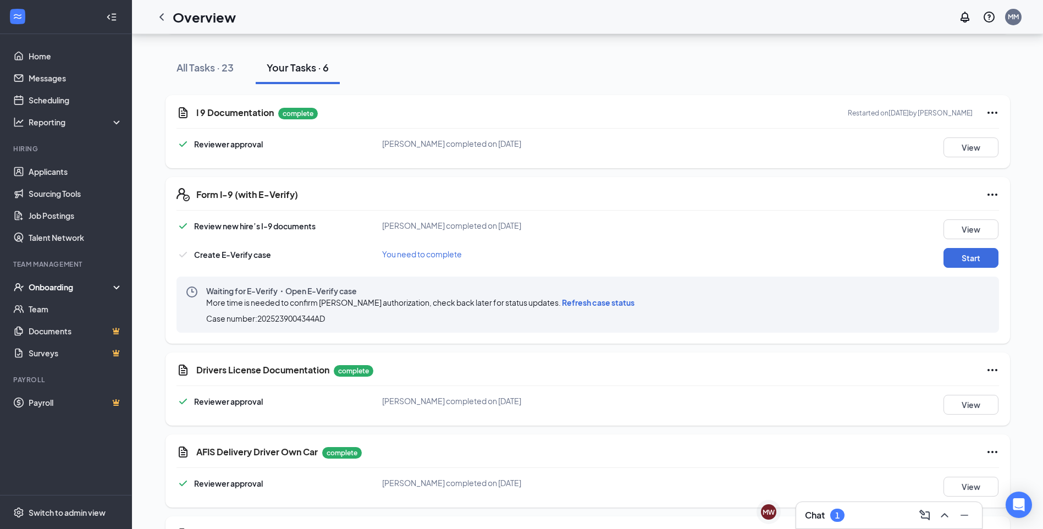
drag, startPoint x: 43, startPoint y: 289, endPoint x: 29, endPoint y: 290, distance: 14.9
click at [29, 290] on div "Onboarding" at bounding box center [71, 286] width 85 height 11
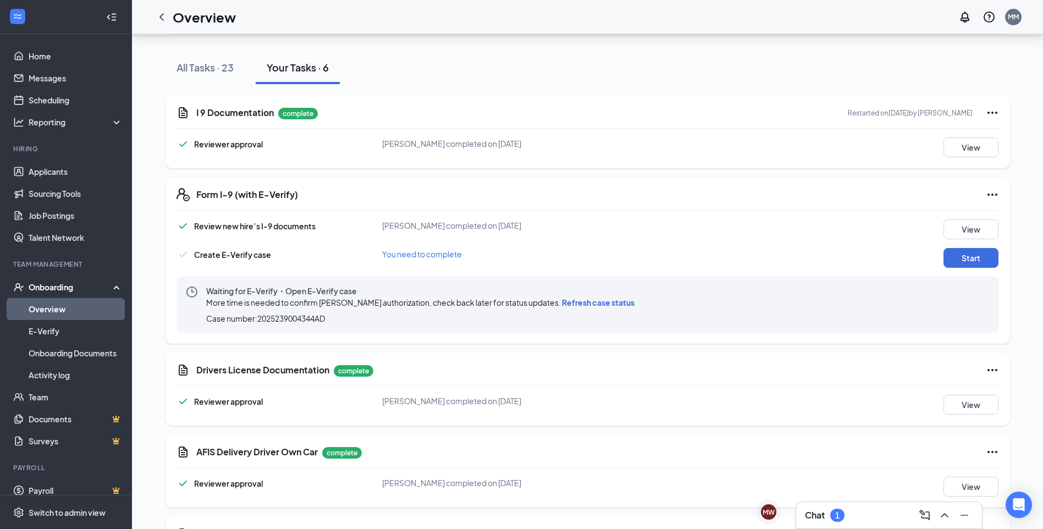
click at [62, 318] on link "Overview" at bounding box center [76, 309] width 94 height 22
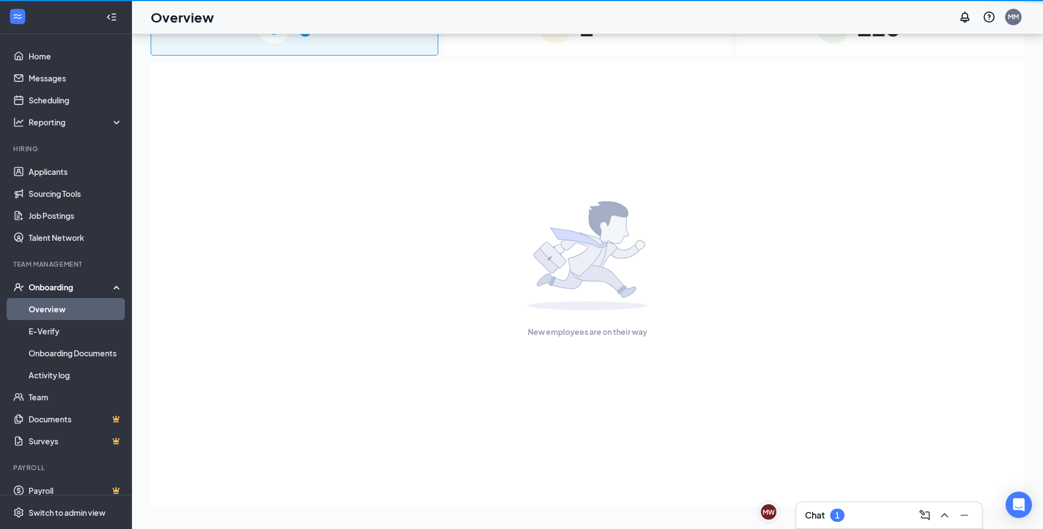
scroll to position [49, 0]
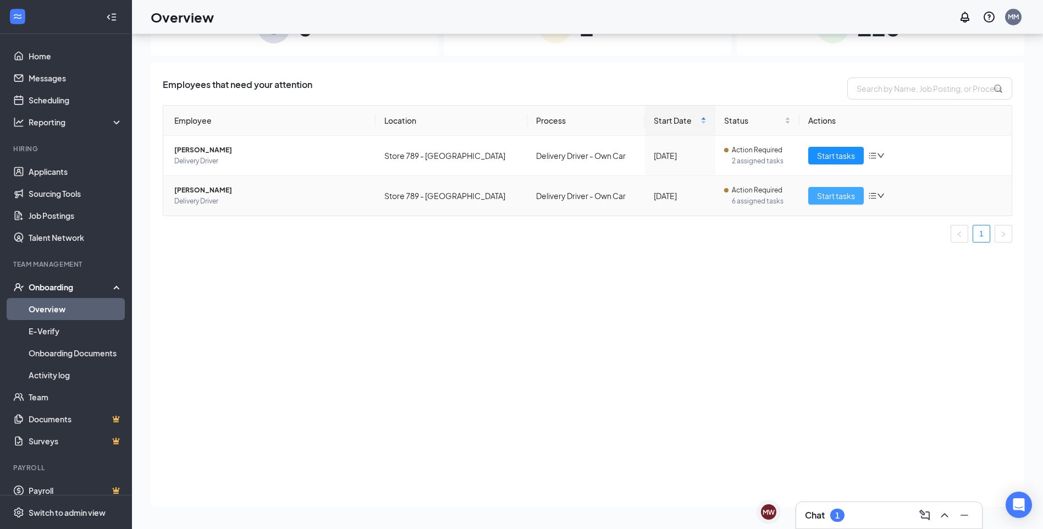
click at [818, 196] on span "Start tasks" at bounding box center [836, 196] width 38 height 12
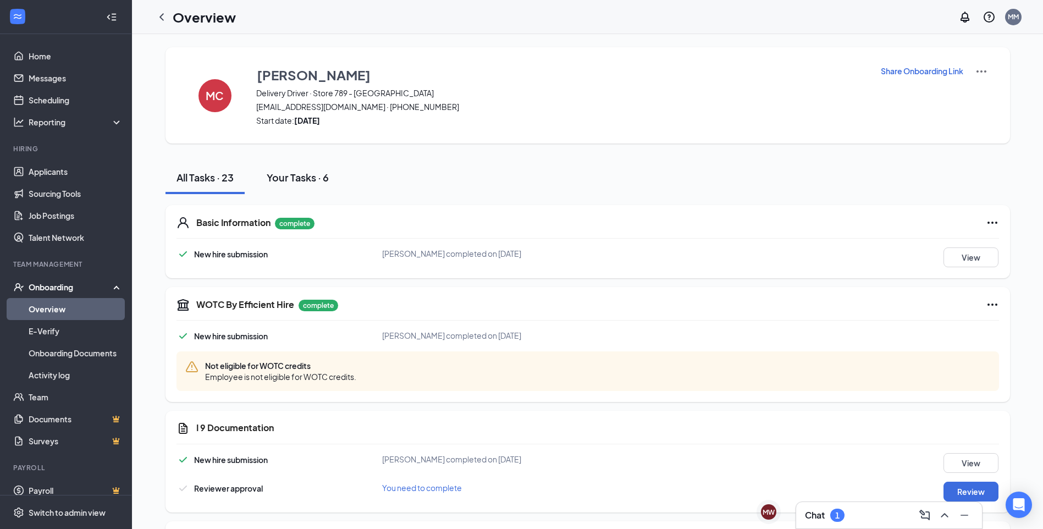
drag, startPoint x: 313, startPoint y: 179, endPoint x: 314, endPoint y: 190, distance: 11.0
click at [313, 189] on button "Your Tasks · 6" at bounding box center [298, 177] width 84 height 33
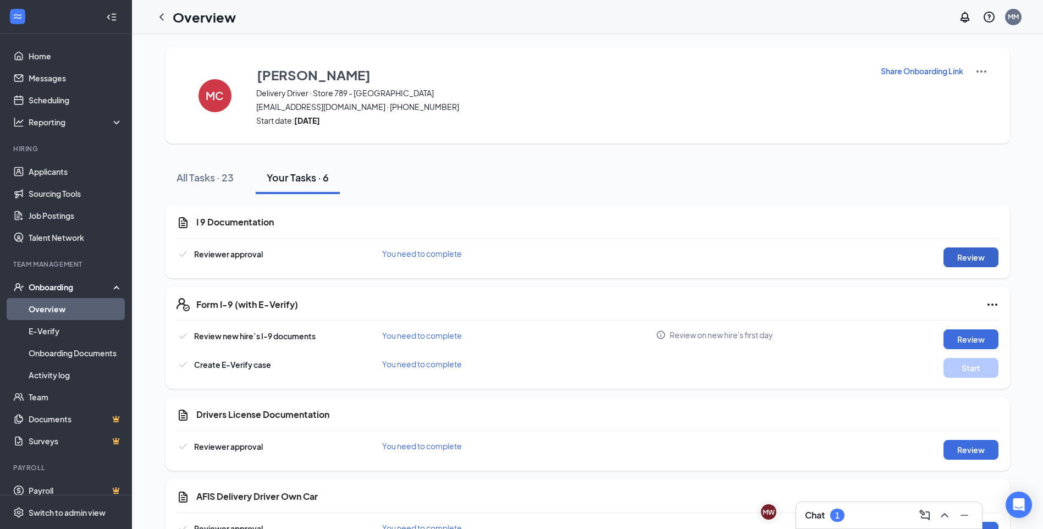
click at [968, 259] on button "Review" at bounding box center [970, 257] width 55 height 20
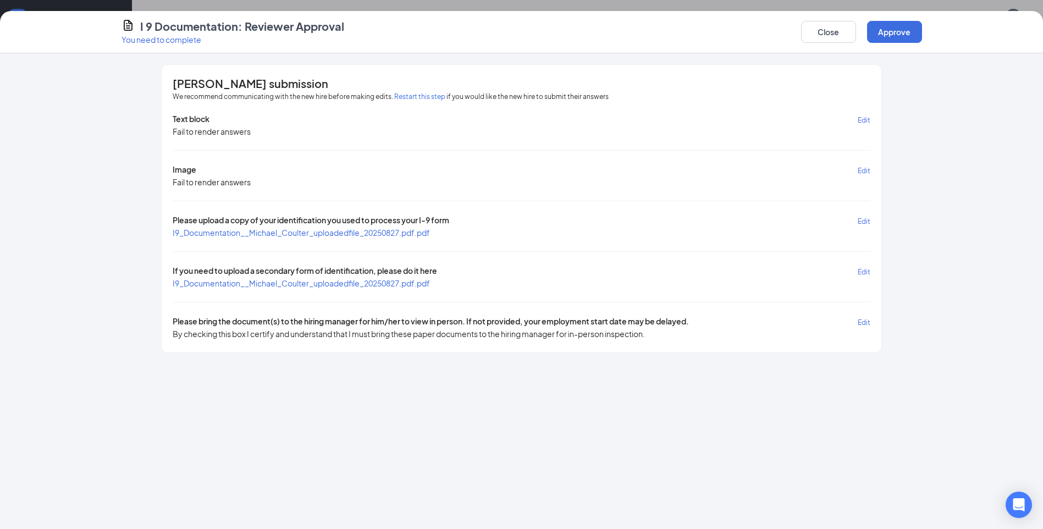
click at [381, 240] on div "Text block Edit Fail to render answers Image Edit Fail to render answers Please…" at bounding box center [521, 226] width 697 height 226
click at [376, 230] on span "I9_Documentation__Michael_Coulter_uploadedfile_20250827.pdf.pdf" at bounding box center [301, 233] width 257 height 10
click at [264, 281] on span "I9_Documentation__Michael_Coulter_uploadedfile_20250827.pdf.pdf" at bounding box center [301, 283] width 257 height 10
click at [882, 29] on button "Approve" at bounding box center [894, 32] width 55 height 22
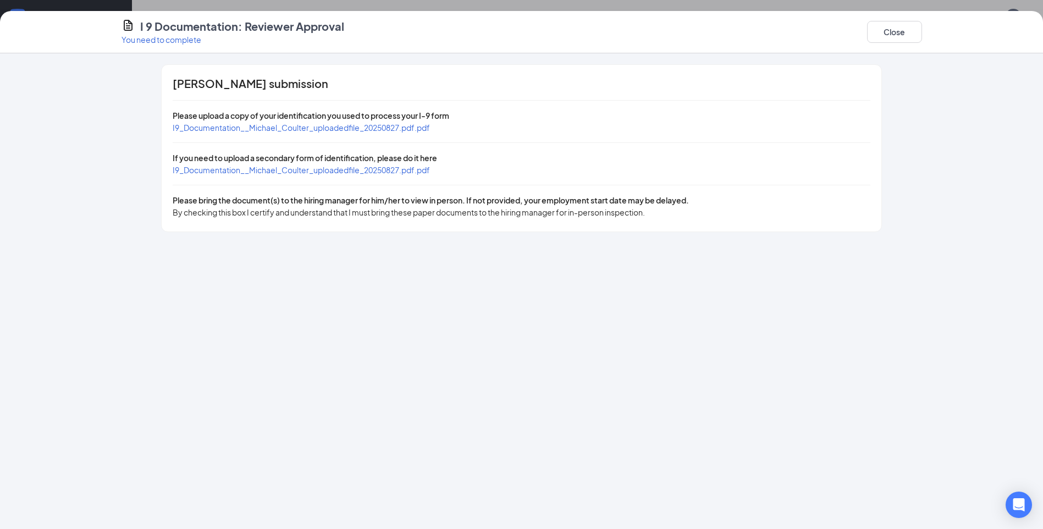
click at [912, 19] on div "Close" at bounding box center [894, 32] width 55 height 26
click at [905, 30] on button "Close" at bounding box center [894, 32] width 55 height 22
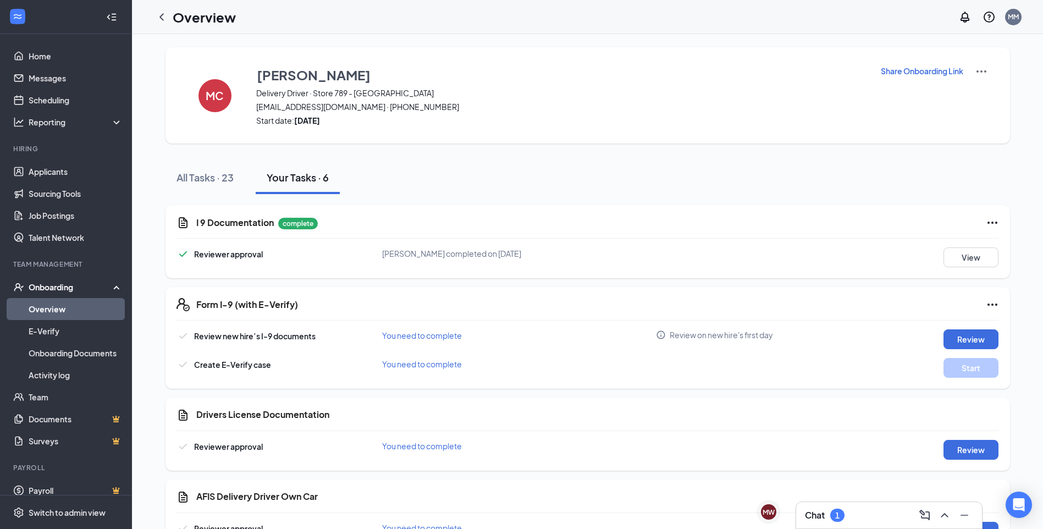
click at [939, 340] on div "Review" at bounding box center [946, 339] width 103 height 20
click at [956, 335] on button "Review" at bounding box center [970, 339] width 55 height 20
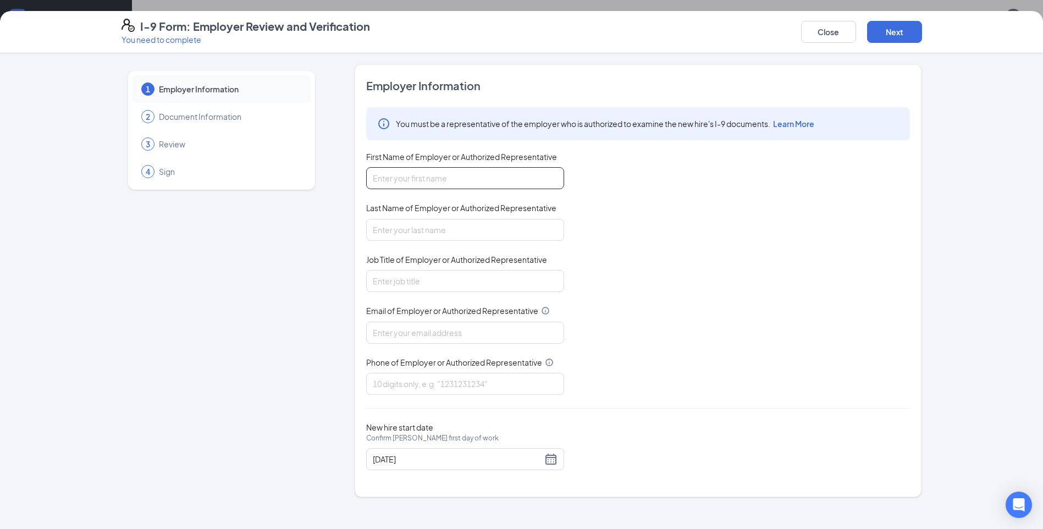
click at [521, 178] on input "First Name of Employer or Authorized Representative" at bounding box center [465, 178] width 198 height 22
type input "[PERSON_NAME]"
click at [467, 279] on input "Job Title of Employer or Authorized Representative" at bounding box center [465, 281] width 198 height 22
type input "General Manager"
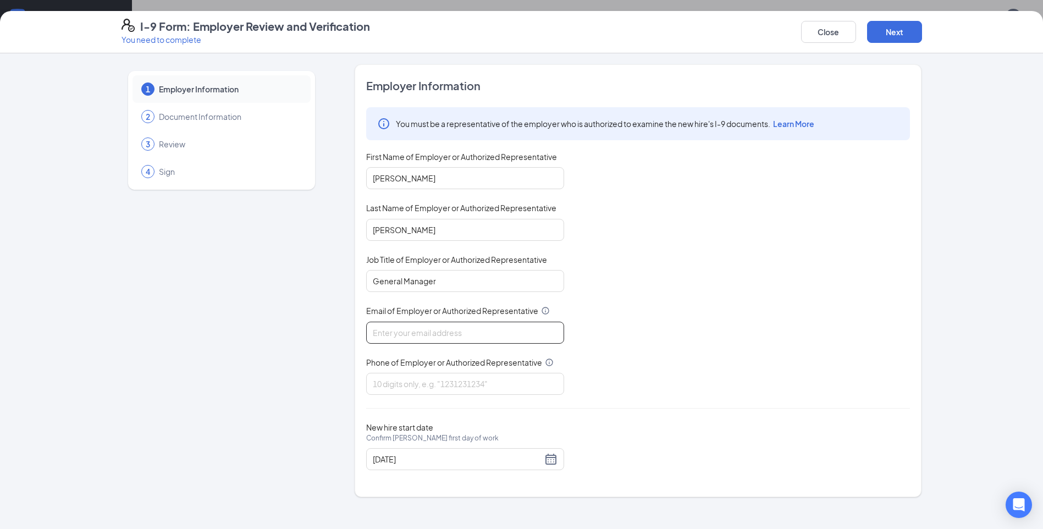
click at [443, 333] on input "Email of Employer or Authorized Representative" at bounding box center [465, 333] width 198 height 22
type input "[EMAIL_ADDRESS][DOMAIN_NAME]"
click at [441, 375] on input "Phone of Employer or Authorized Representative" at bounding box center [465, 384] width 198 height 22
click at [831, 440] on div "New hire start date Confirm [PERSON_NAME] first day of work [DATE]" at bounding box center [638, 446] width 544 height 48
click at [769, 424] on div "New hire start date Confirm [PERSON_NAME] first day of work [DATE]" at bounding box center [638, 446] width 544 height 48
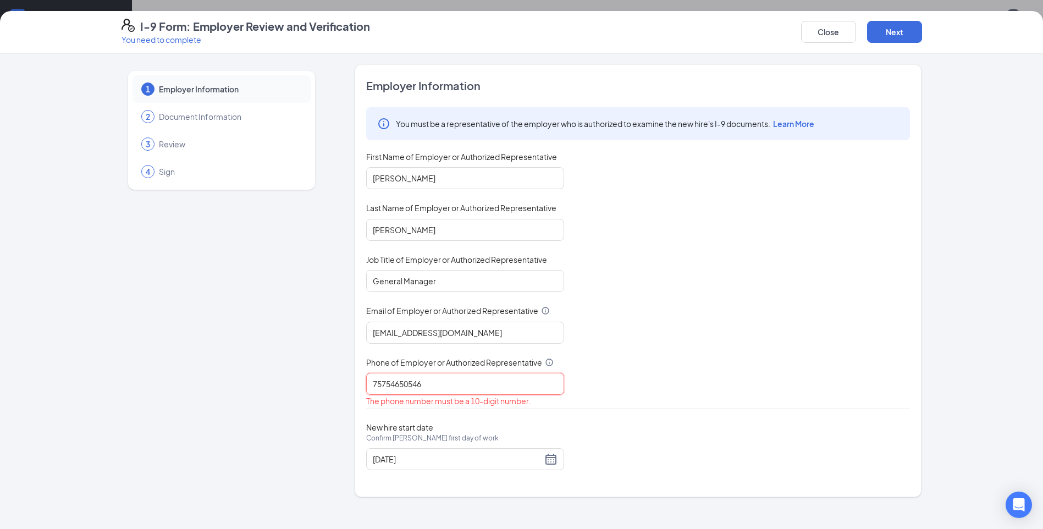
drag, startPoint x: 466, startPoint y: 387, endPoint x: 163, endPoint y: 386, distance: 303.4
click at [163, 386] on div "1 Employer Information 2 Document Information 3 Review 4 Sign Employer Informat…" at bounding box center [521, 280] width 800 height 433
type input "7575460546"
click at [786, 207] on div "You must be a representative of the employer who is authorized to examine the n…" at bounding box center [638, 250] width 544 height 287
click at [435, 457] on input "[DATE]" at bounding box center [457, 459] width 169 height 12
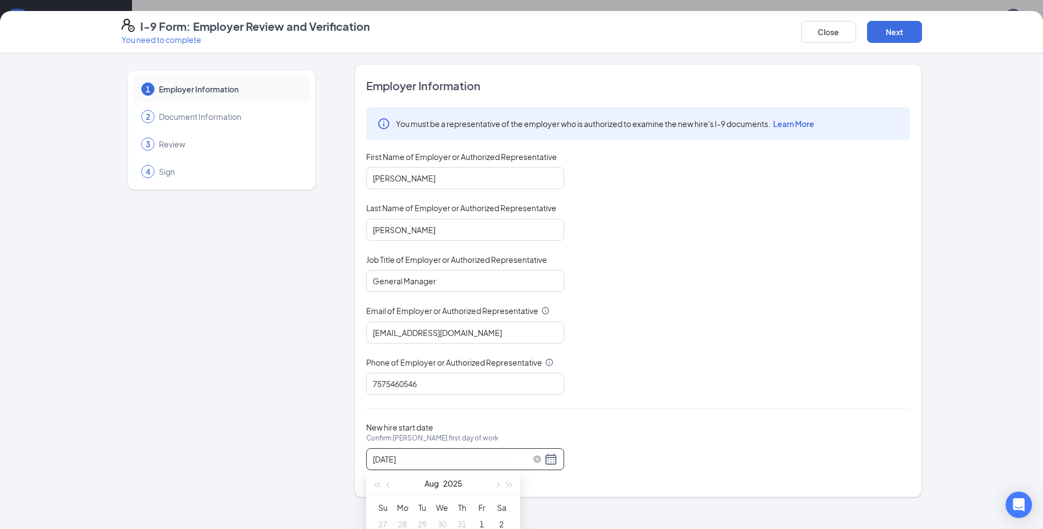
click at [554, 456] on div "[DATE]" at bounding box center [465, 458] width 185 height 13
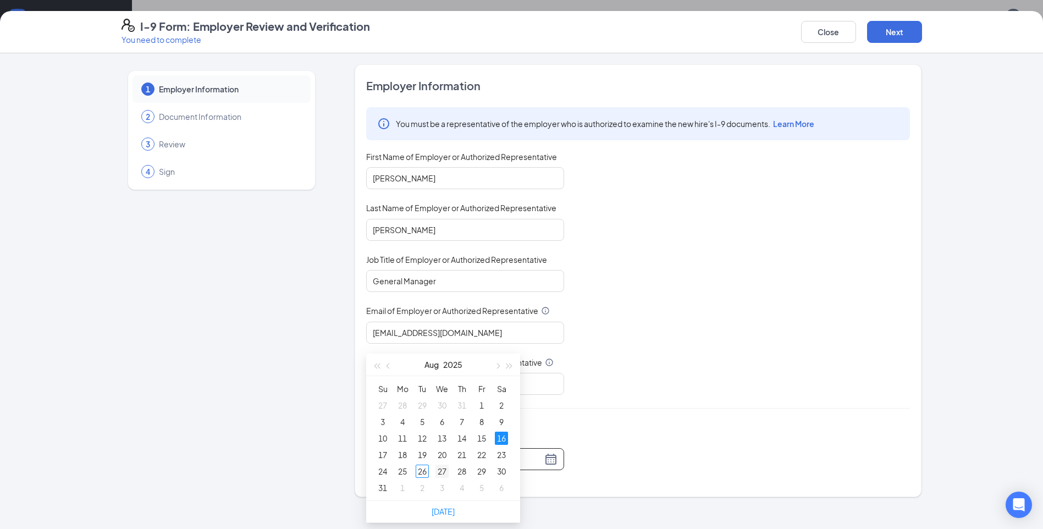
type input "[DATE]"
click at [441, 471] on div "27" at bounding box center [441, 470] width 13 height 13
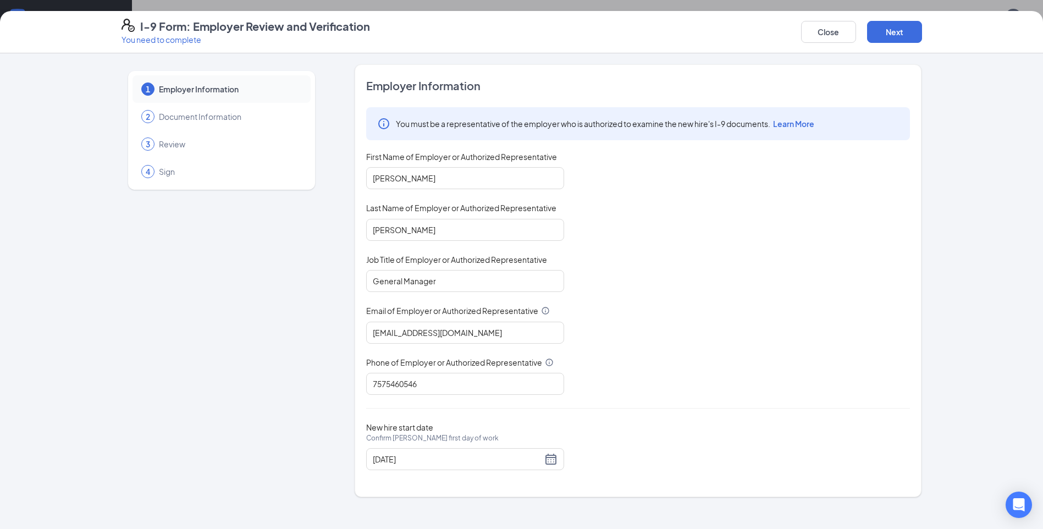
drag, startPoint x: 751, startPoint y: 378, endPoint x: 752, endPoint y: 364, distance: 14.3
click at [753, 378] on div "You must be a representative of the employer who is authorized to examine the n…" at bounding box center [638, 250] width 544 height 287
click at [885, 29] on button "Next" at bounding box center [894, 32] width 55 height 22
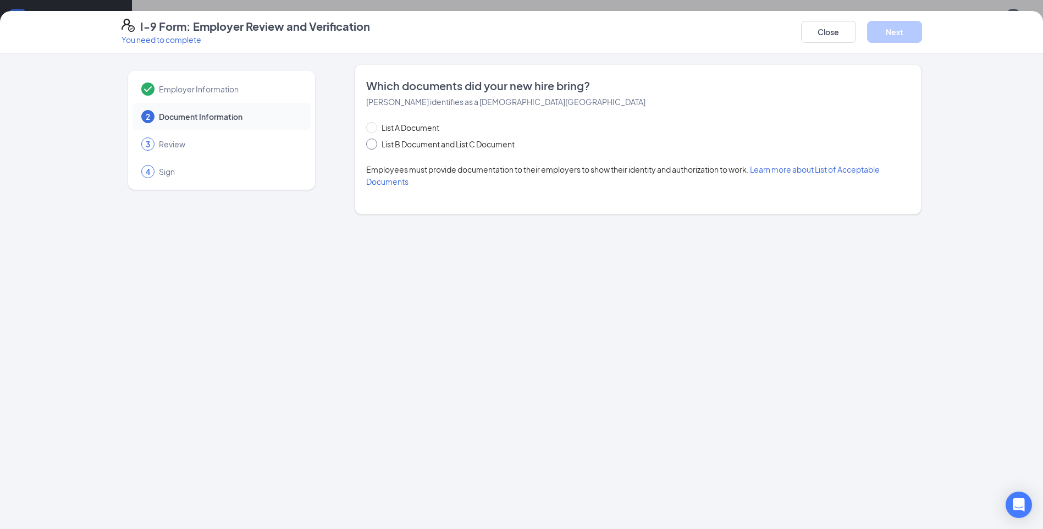
click at [515, 142] on span "List B Document and List C Document" at bounding box center [448, 144] width 142 height 12
click at [374, 142] on input "List B Document and List C Document" at bounding box center [370, 143] width 8 height 8
radio input "true"
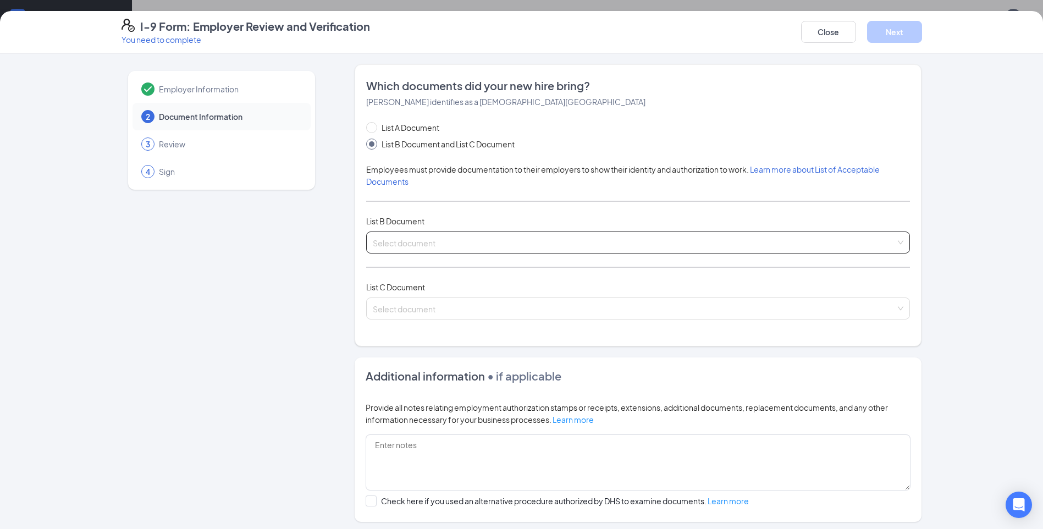
click at [416, 239] on input "search" at bounding box center [634, 240] width 523 height 16
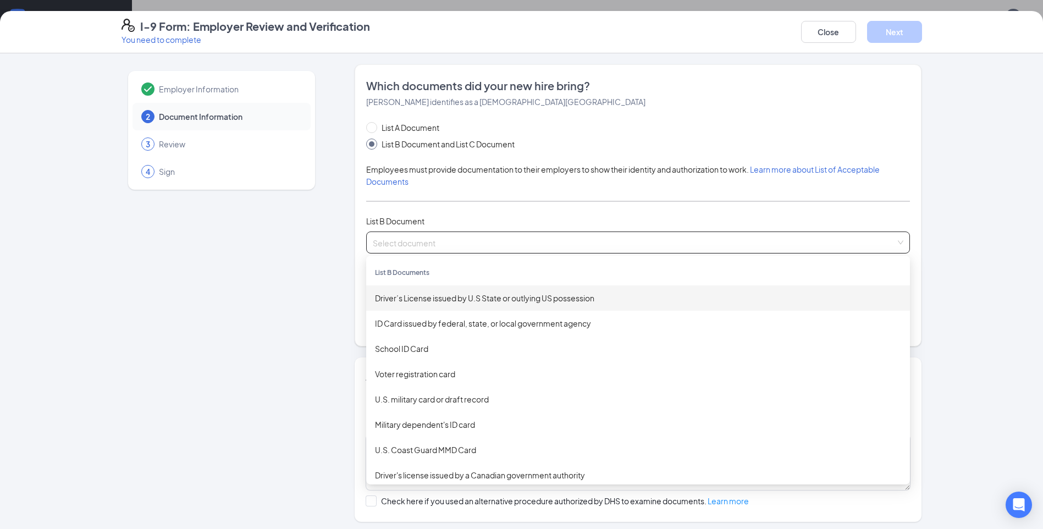
click at [422, 304] on div "Driver’s License issued by U.S State or outlying US possession" at bounding box center [638, 297] width 544 height 25
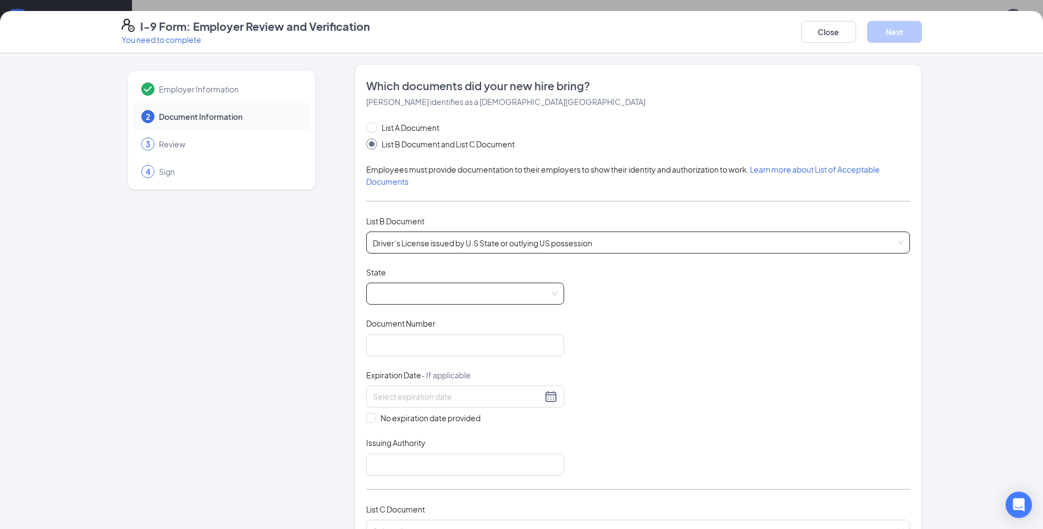
click at [423, 298] on span at bounding box center [465, 293] width 185 height 21
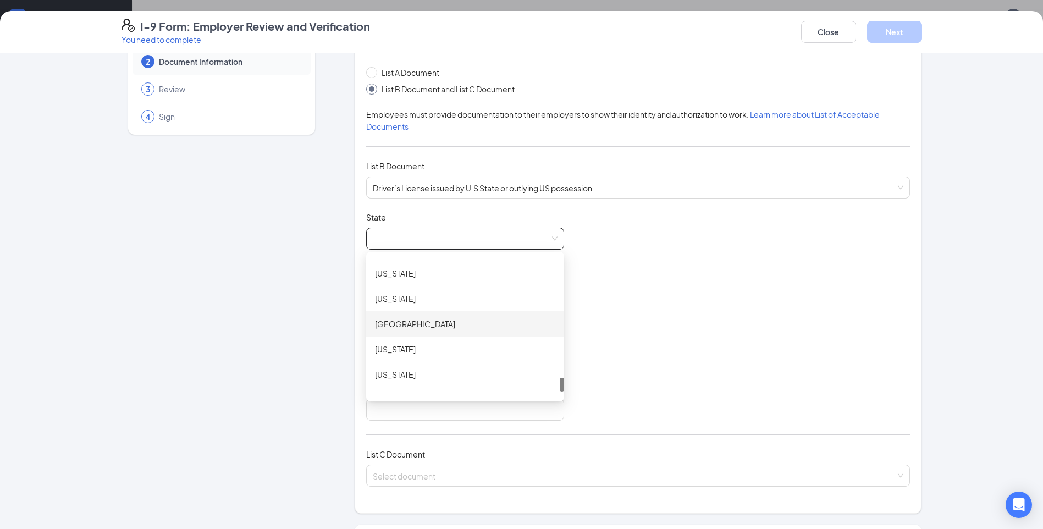
scroll to position [1154, 0]
click at [414, 279] on div "[US_STATE]" at bounding box center [465, 278] width 180 height 12
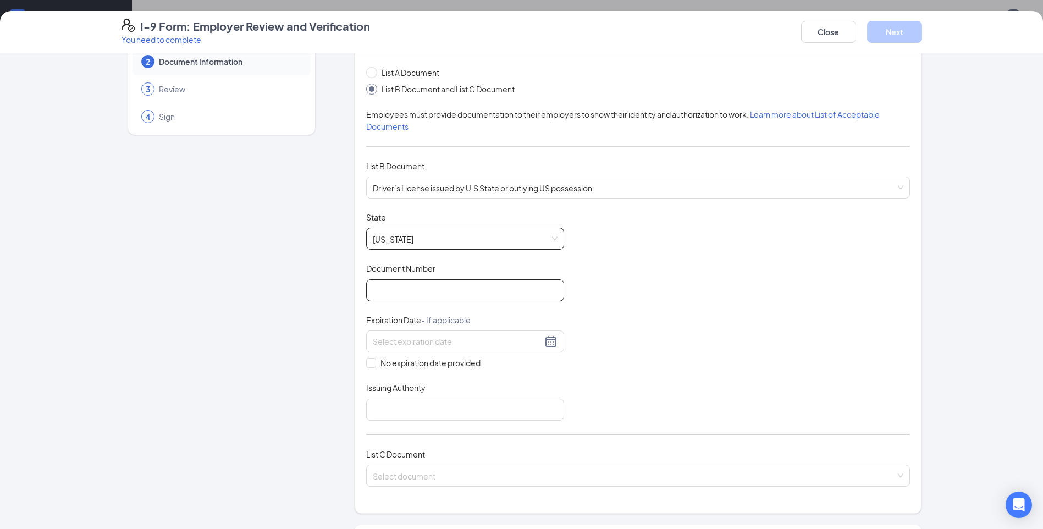
click at [418, 292] on input "Document Number" at bounding box center [465, 290] width 198 height 22
type input "130450245"
click at [549, 341] on div at bounding box center [465, 341] width 185 height 13
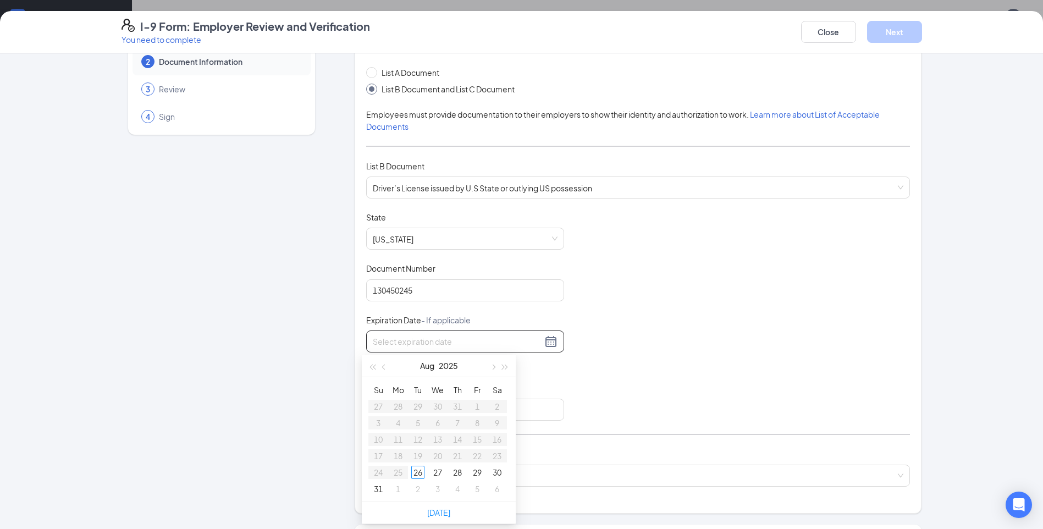
type input "[DATE]"
click at [504, 366] on span "button" at bounding box center [504, 366] width 5 height 5
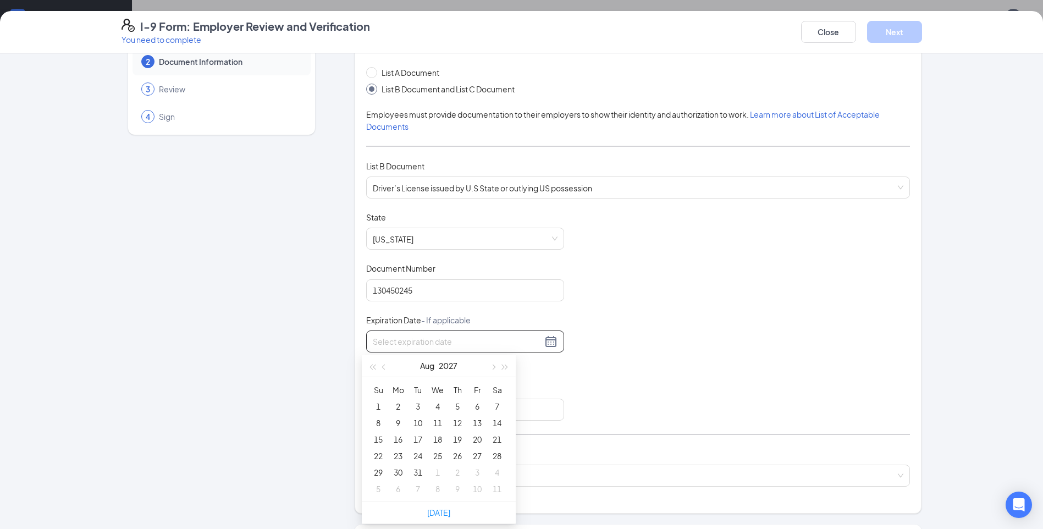
click at [482, 369] on div "[DATE]" at bounding box center [439, 366] width 96 height 22
click at [491, 367] on span "button" at bounding box center [492, 366] width 5 height 5
click at [387, 365] on button "button" at bounding box center [384, 366] width 12 height 22
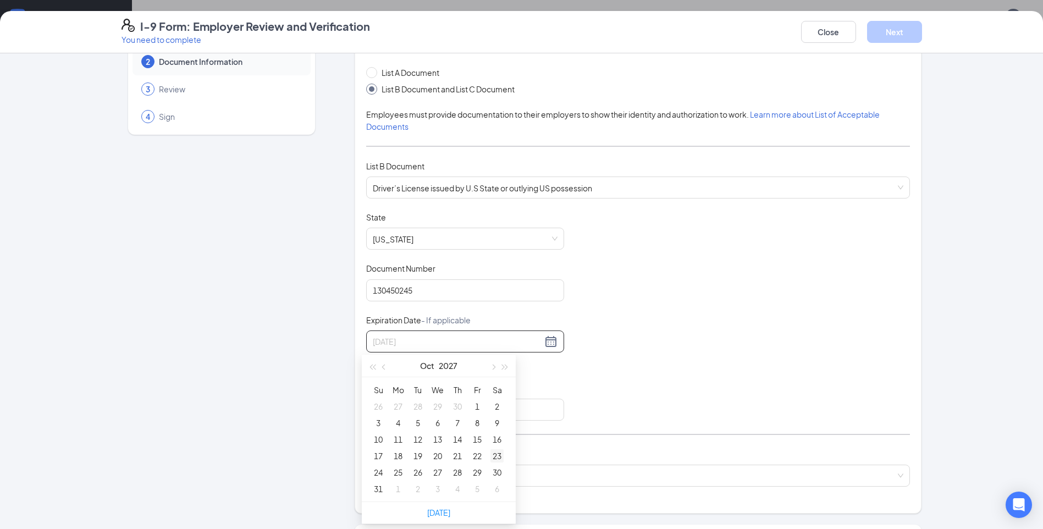
type input "[DATE]"
click at [496, 455] on div "23" at bounding box center [496, 455] width 13 height 13
click at [467, 412] on input "Issuing Authority" at bounding box center [465, 410] width 198 height 22
type input "TN DMV"
click at [461, 473] on input "search" at bounding box center [634, 473] width 523 height 16
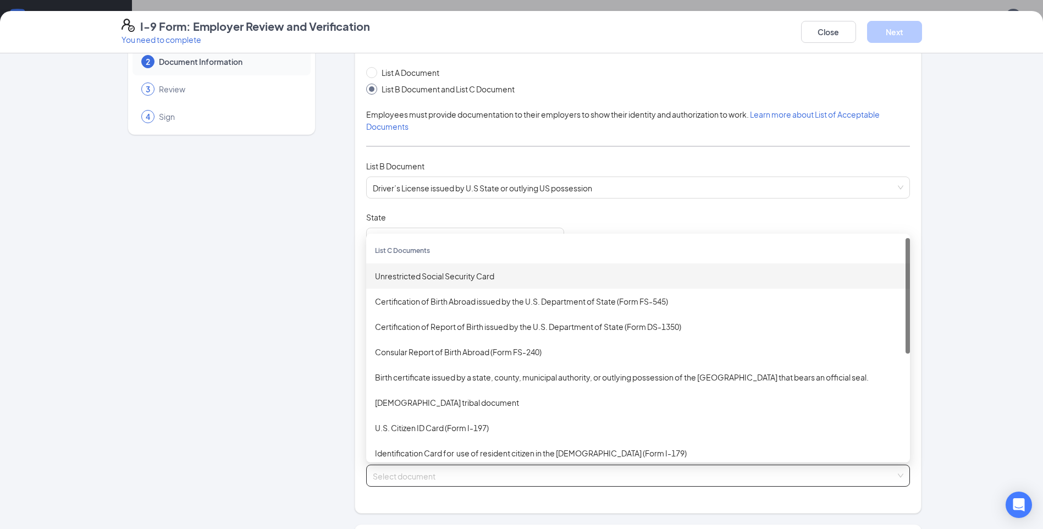
click at [431, 279] on div "Unrestricted Social Security Card" at bounding box center [638, 276] width 526 height 12
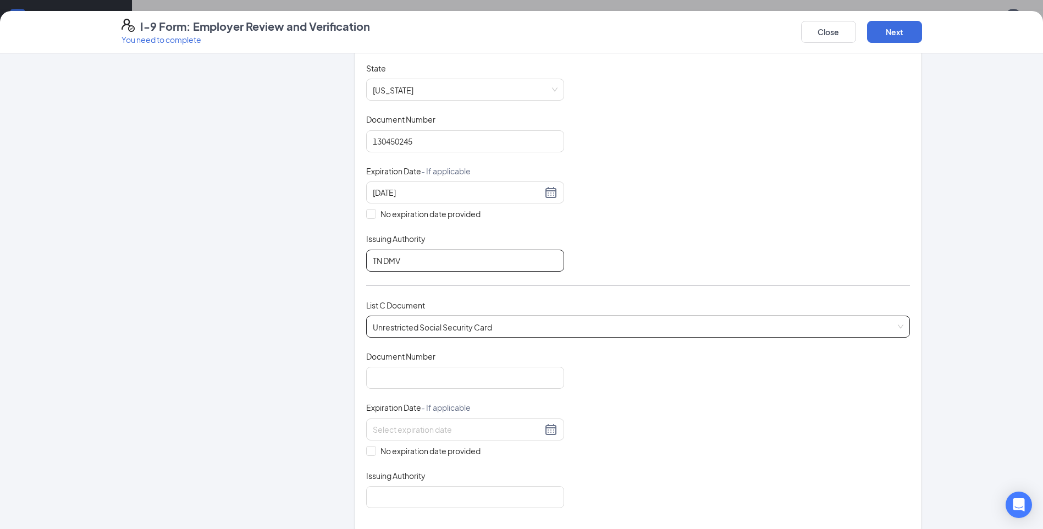
scroll to position [220, 0]
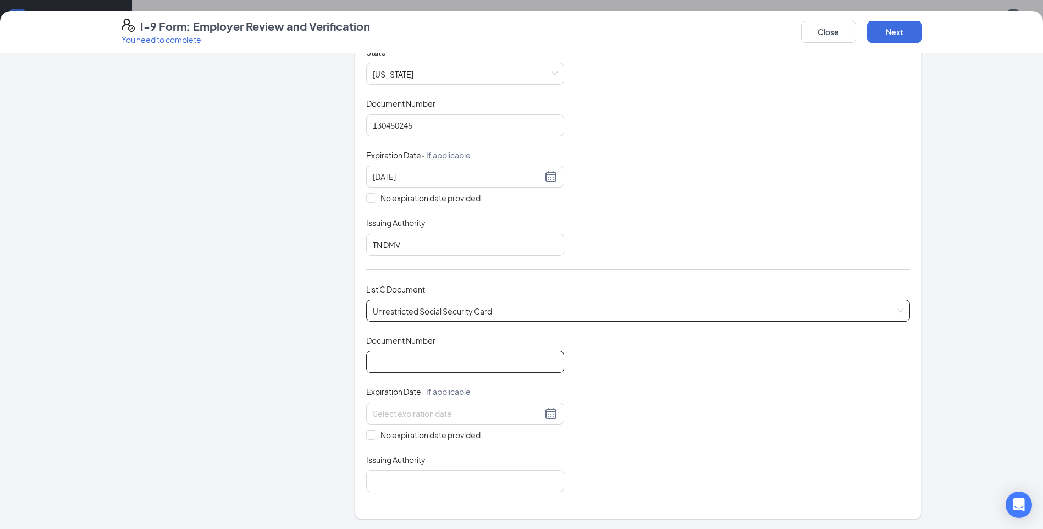
drag, startPoint x: 422, startPoint y: 363, endPoint x: 430, endPoint y: 356, distance: 11.0
click at [422, 363] on input "Document Number" at bounding box center [465, 362] width 198 height 22
type input "562973420"
click at [544, 411] on div at bounding box center [465, 413] width 185 height 13
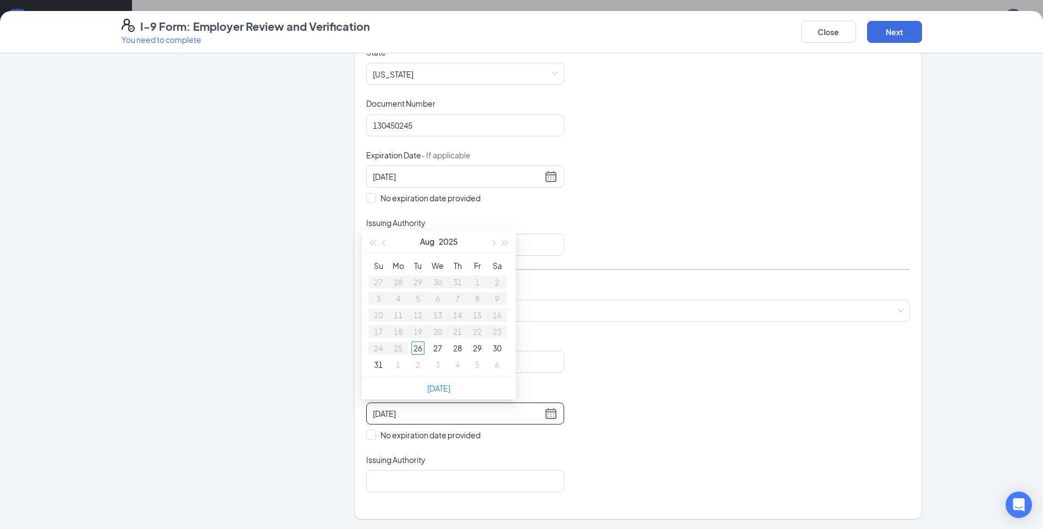
type input "[DATE]"
click at [417, 349] on div "26" at bounding box center [417, 347] width 13 height 13
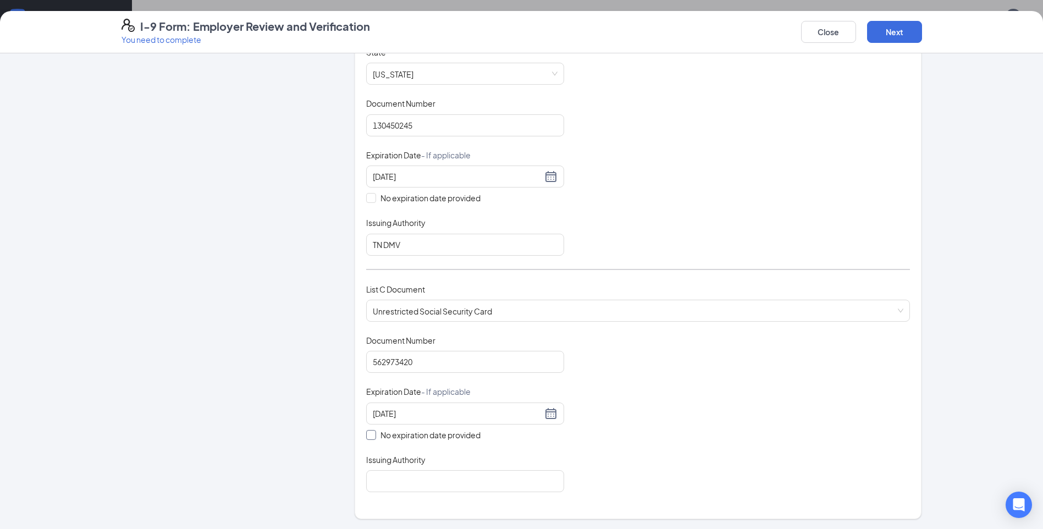
click at [376, 434] on span "No expiration date provided" at bounding box center [430, 435] width 109 height 12
click at [374, 434] on input "No expiration date provided" at bounding box center [370, 434] width 8 height 8
checkbox input "true"
click at [455, 475] on input "Issuing Authority" at bounding box center [465, 483] width 198 height 22
type input "SSA"
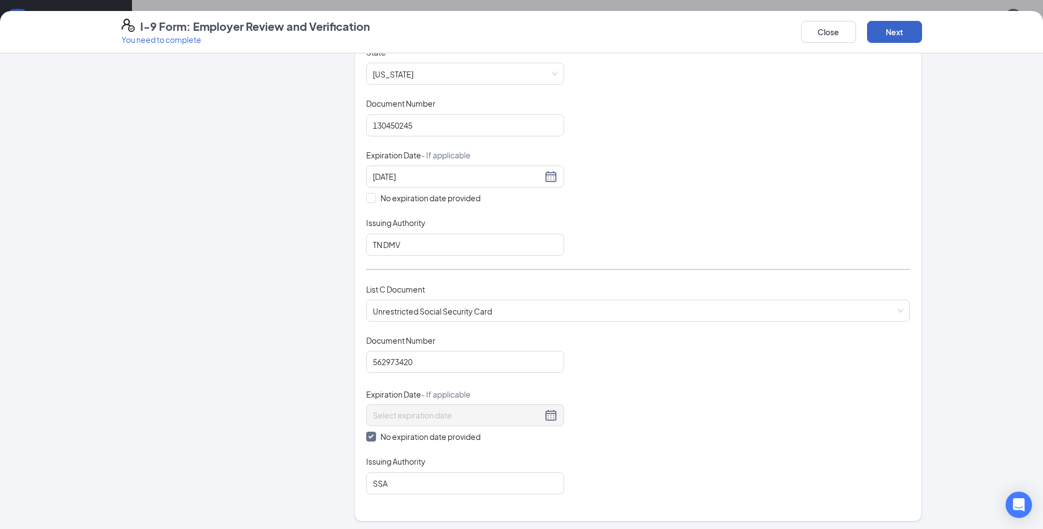
click at [906, 24] on button "Next" at bounding box center [894, 32] width 55 height 22
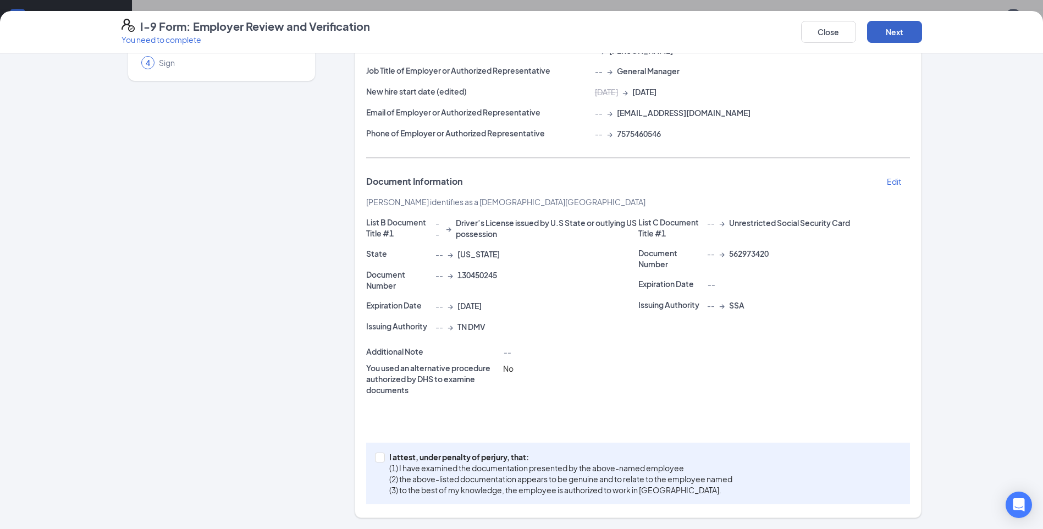
scroll to position [109, 0]
click at [502, 457] on p "I attest, under penalty of perjury, that:" at bounding box center [560, 456] width 343 height 11
click at [383, 457] on input "I attest, under penalty of [PERSON_NAME], that: (1) I have examined the documen…" at bounding box center [379, 456] width 8 height 8
checkbox input "true"
click at [903, 32] on button "Next" at bounding box center [894, 32] width 55 height 22
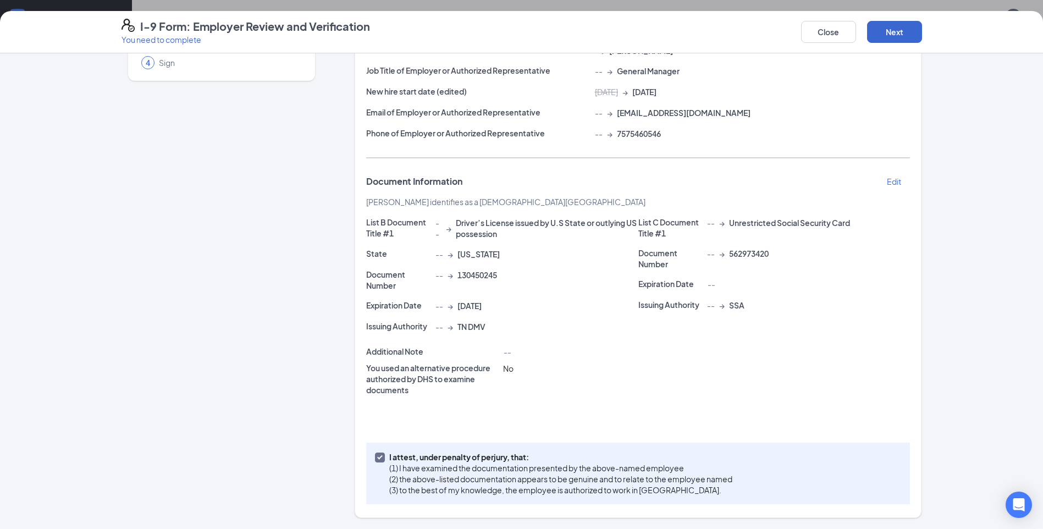
scroll to position [0, 0]
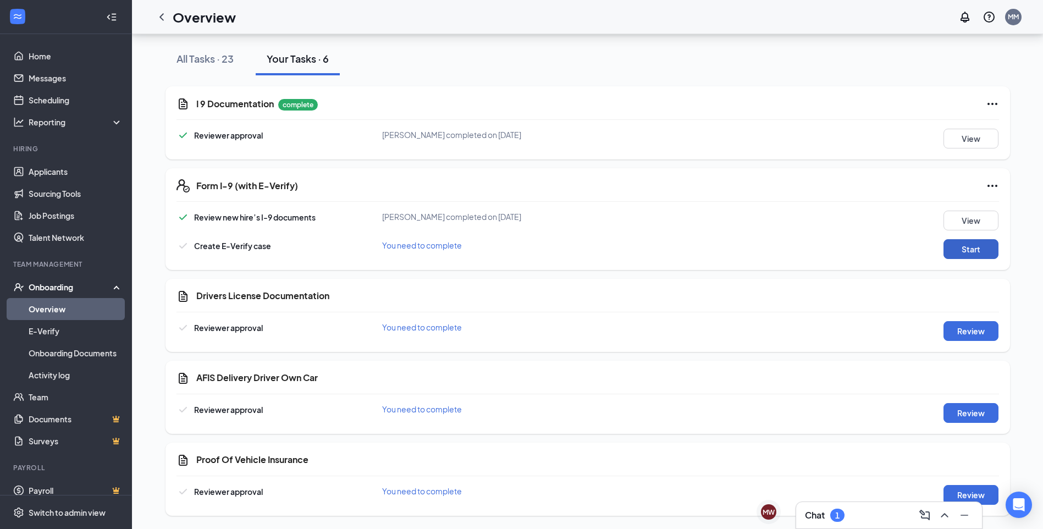
click at [963, 250] on button "Start" at bounding box center [970, 249] width 55 height 20
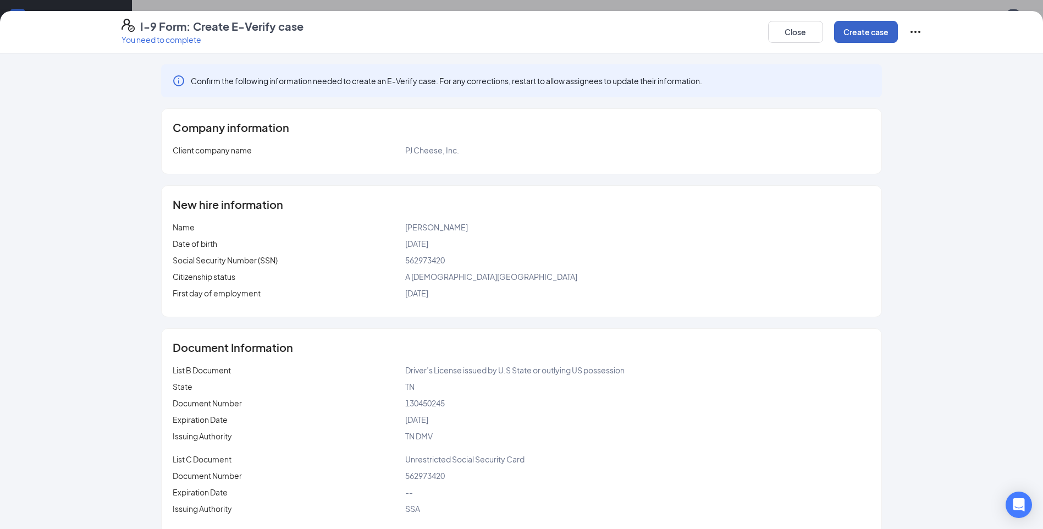
drag, startPoint x: 860, startPoint y: 36, endPoint x: 860, endPoint y: 42, distance: 6.6
click at [860, 42] on button "Create case" at bounding box center [866, 32] width 64 height 22
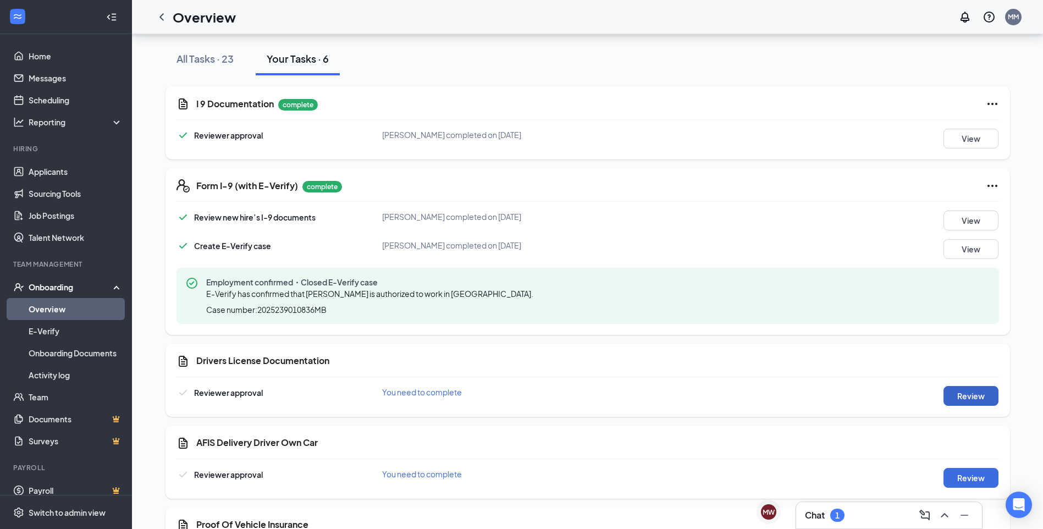
click at [974, 396] on button "Review" at bounding box center [970, 396] width 55 height 20
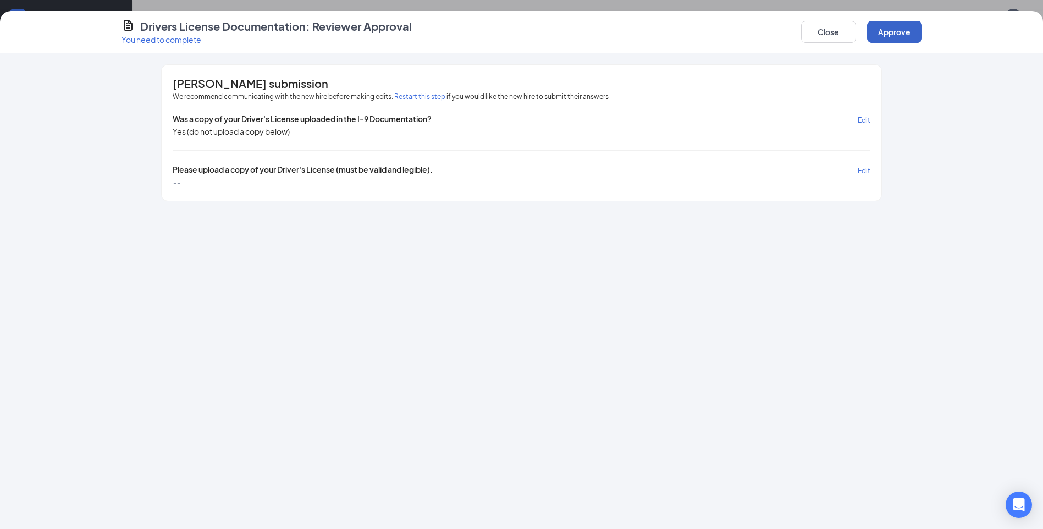
click at [903, 37] on button "Approve" at bounding box center [894, 32] width 55 height 22
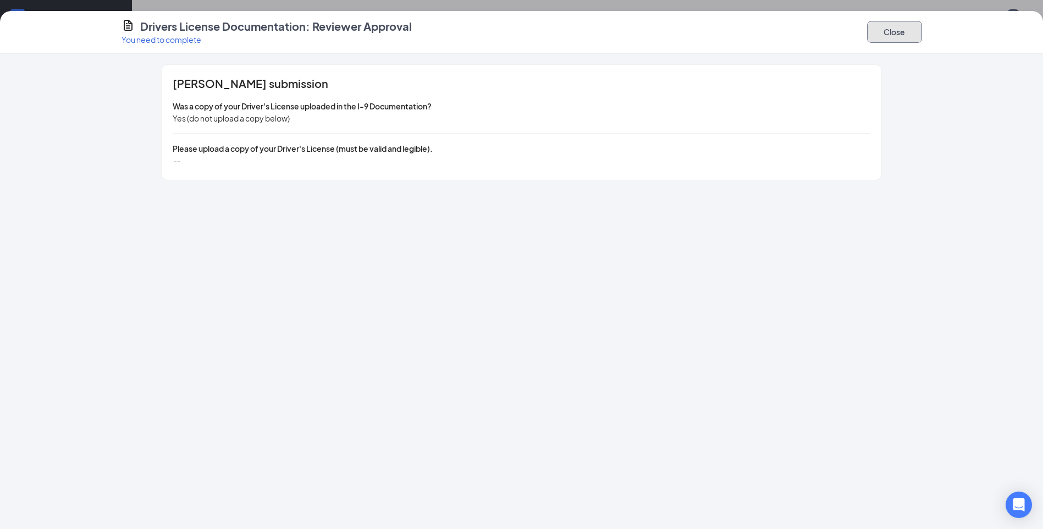
click at [903, 37] on button "Close" at bounding box center [894, 32] width 55 height 22
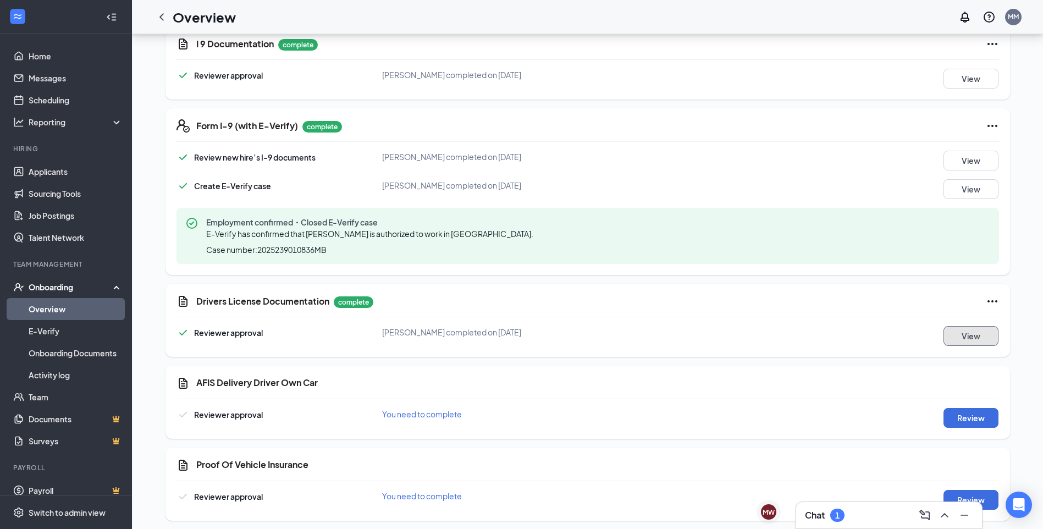
scroll to position [184, 0]
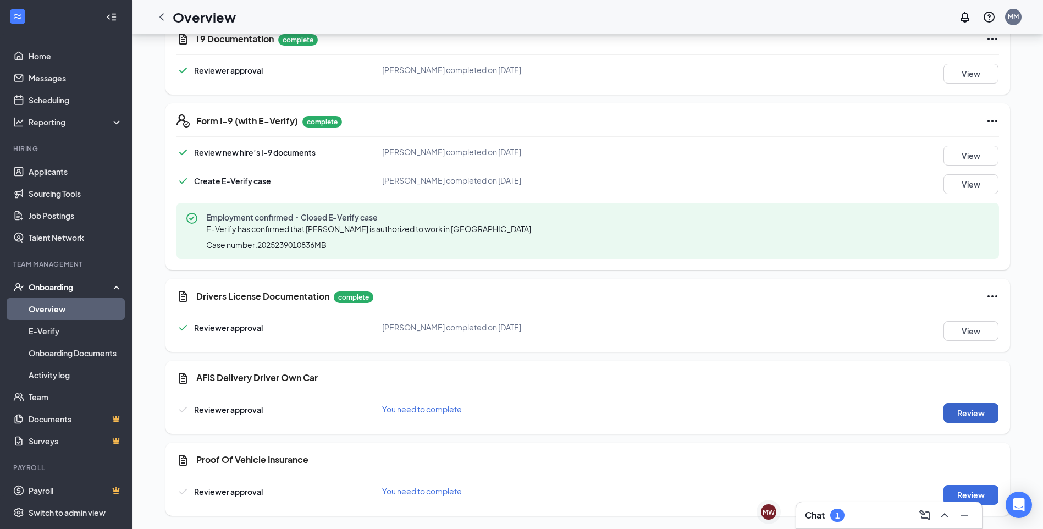
click at [955, 407] on button "Review" at bounding box center [970, 413] width 55 height 20
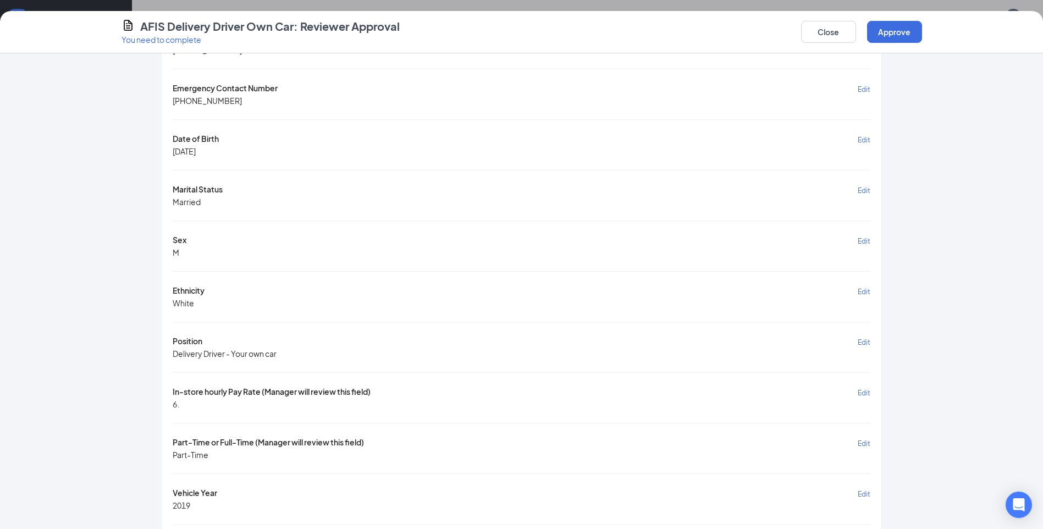
scroll to position [495, 0]
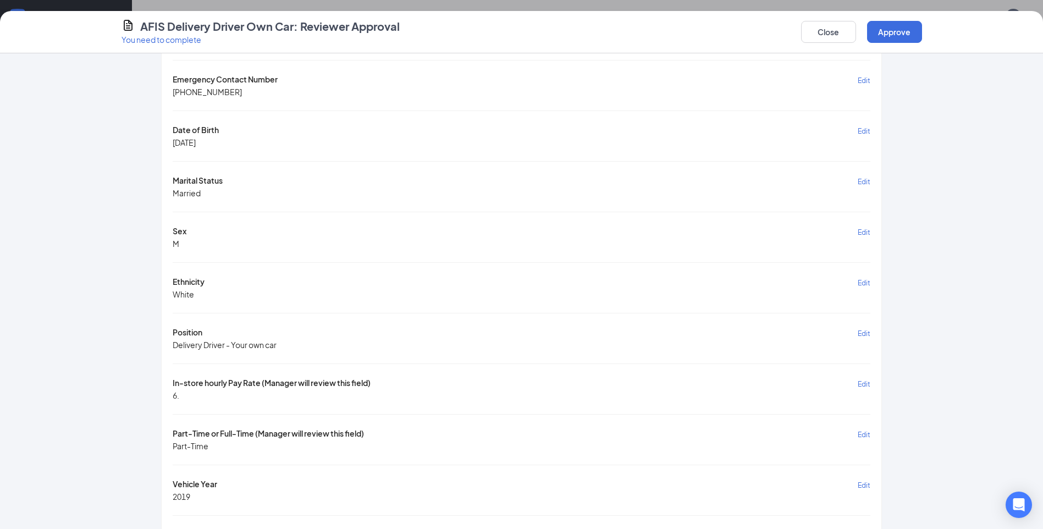
click at [192, 395] on div "First Name Edit [PERSON_NAME] Middle Name or initial Edit P Last Name Edit [PER…" at bounding box center [521, 440] width 697 height 1642
click at [193, 395] on div "First Name Edit [PERSON_NAME] Middle Name or initial Edit P Last Name Edit [PER…" at bounding box center [521, 440] width 697 height 1642
click at [194, 395] on div "First Name Edit [PERSON_NAME] Middle Name or initial Edit P Last Name Edit [PER…" at bounding box center [521, 440] width 697 height 1642
click at [194, 396] on div "First Name Edit [PERSON_NAME] Middle Name or initial Edit P Last Name Edit [PER…" at bounding box center [521, 440] width 697 height 1642
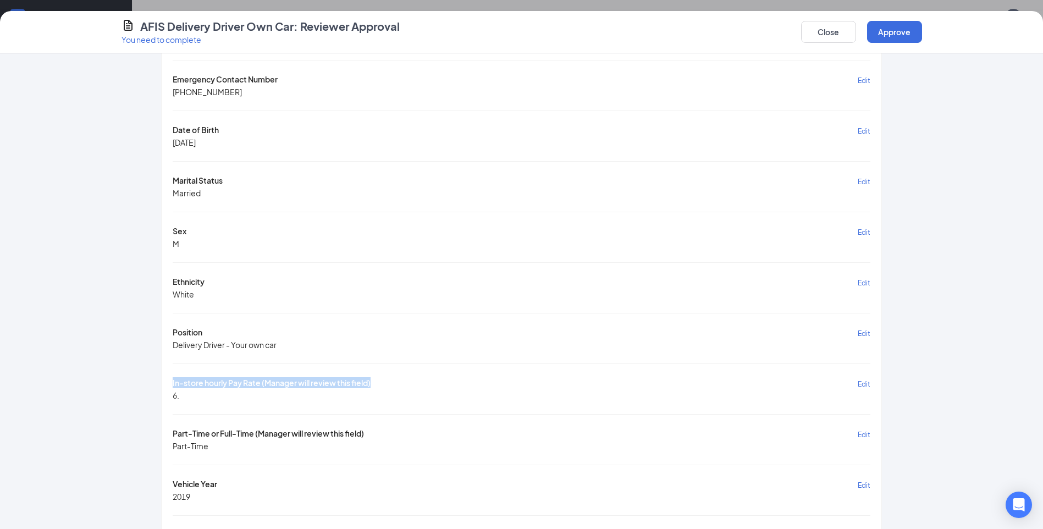
click at [194, 396] on div "First Name Edit [PERSON_NAME] Middle Name or initial Edit P Last Name Edit [PER…" at bounding box center [521, 440] width 697 height 1642
click at [195, 397] on div "First Name Edit [PERSON_NAME] Middle Name or initial Edit P Last Name Edit [PER…" at bounding box center [521, 440] width 697 height 1642
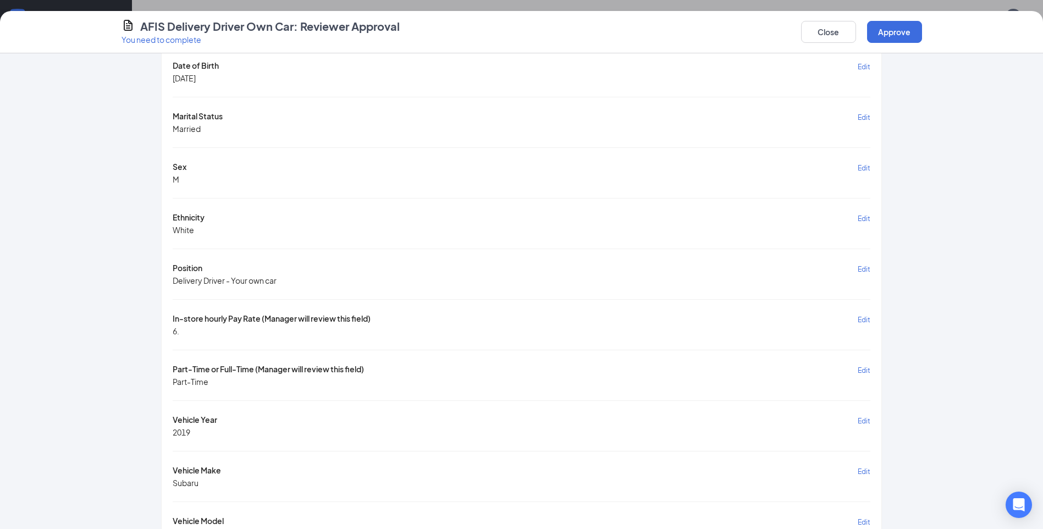
scroll to position [715, 0]
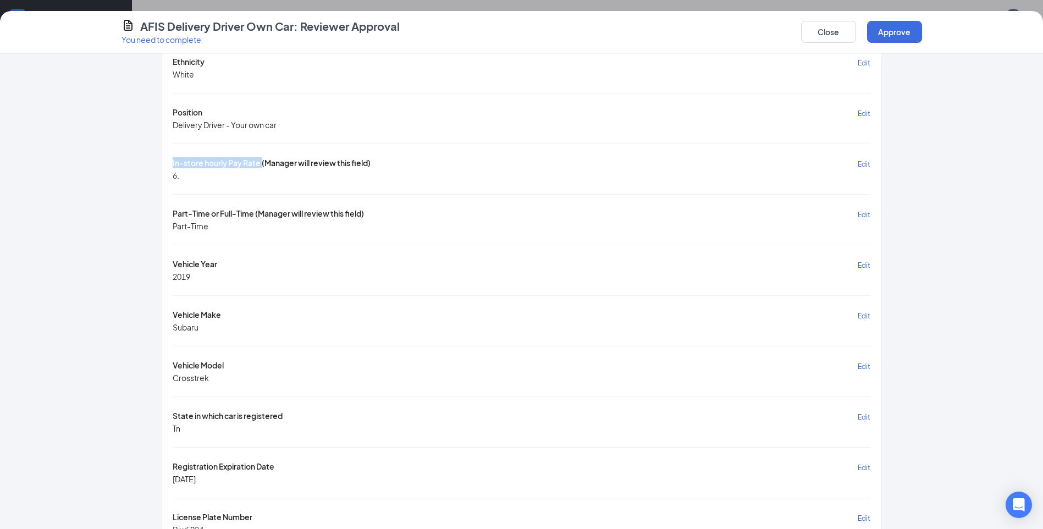
drag, startPoint x: 167, startPoint y: 162, endPoint x: 259, endPoint y: 159, distance: 91.9
click at [259, 159] on div "[PERSON_NAME] submission We recommend communicating with the new hire before ma…" at bounding box center [521, 202] width 719 height 1704
click at [261, 161] on span "In-store hourly Pay Rate (Manager will review this field)" at bounding box center [272, 163] width 198 height 13
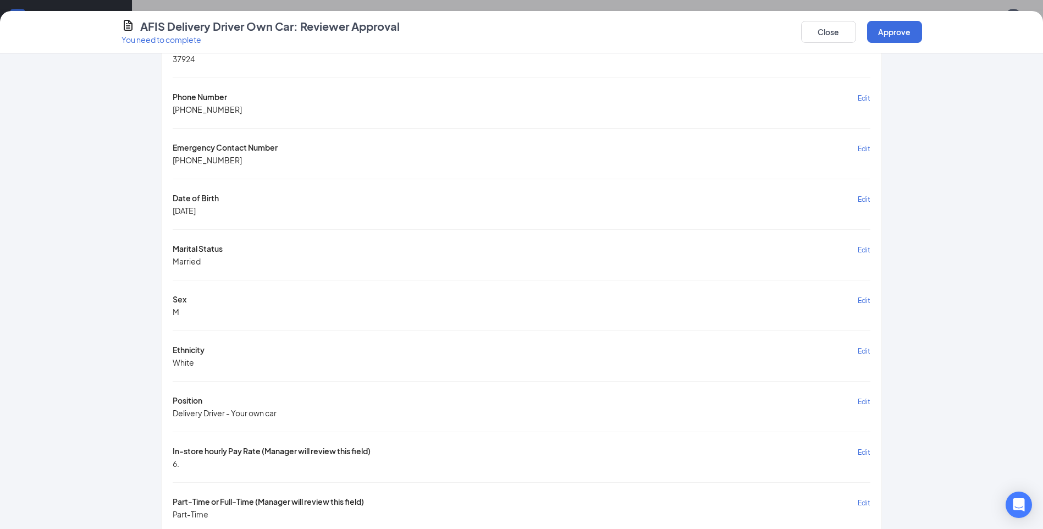
scroll to position [0, 0]
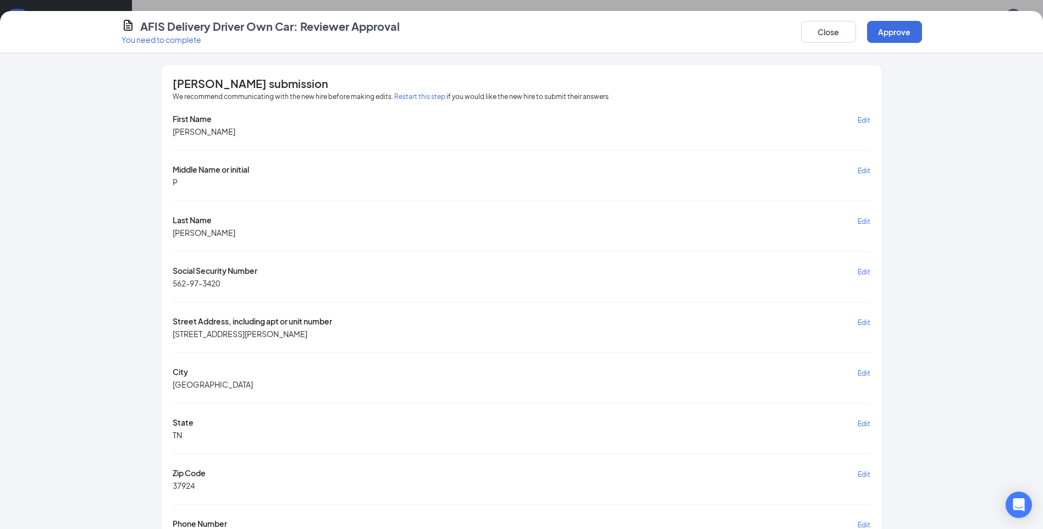
click at [414, 95] on button "Restart this step" at bounding box center [419, 96] width 51 height 11
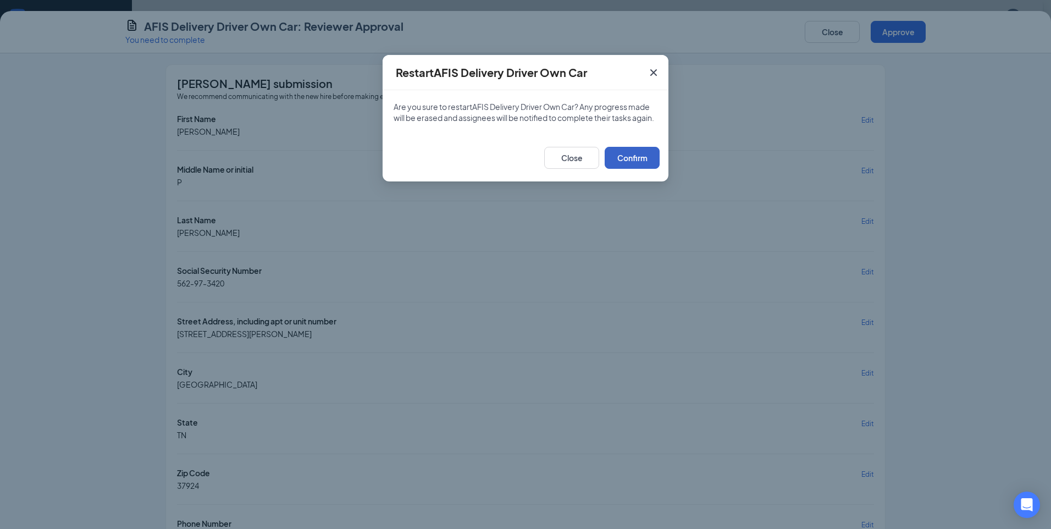
click at [617, 167] on button "Confirm" at bounding box center [632, 158] width 55 height 22
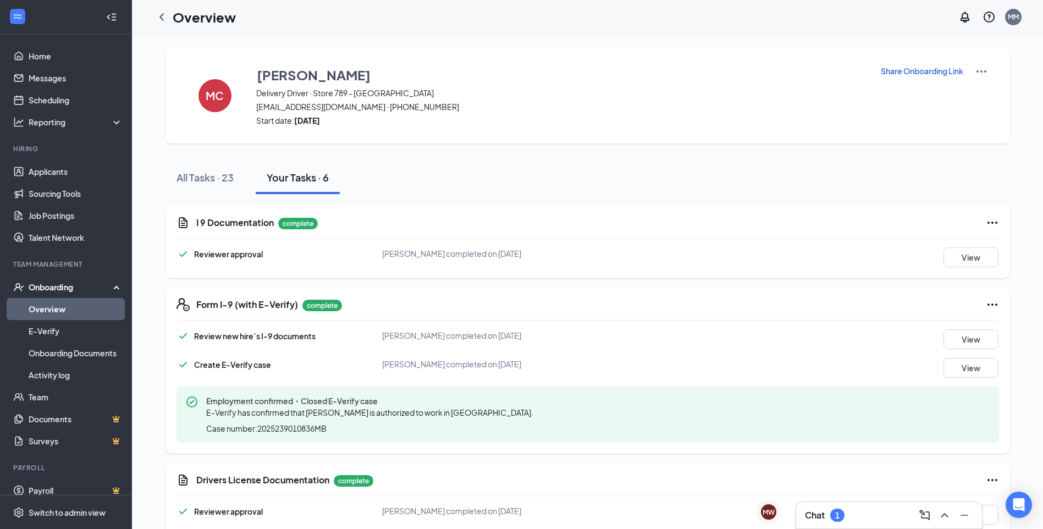
click at [887, 75] on p "Share Onboarding Link" at bounding box center [922, 70] width 82 height 11
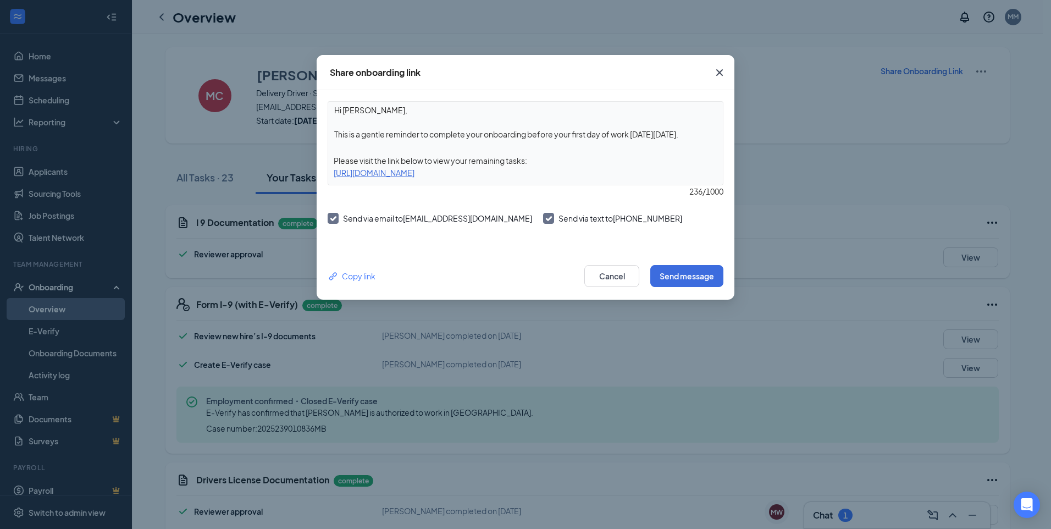
drag, startPoint x: 659, startPoint y: 176, endPoint x: 281, endPoint y: 184, distance: 378.3
click at [281, 184] on div "Share onboarding link Hi [PERSON_NAME], This is a gentle reminder to complete y…" at bounding box center [525, 264] width 1051 height 529
copy div "[URL][DOMAIN_NAME]"
click at [562, 369] on div "Share onboarding link Hi [PERSON_NAME], This is a gentle reminder to complete y…" at bounding box center [525, 264] width 1051 height 529
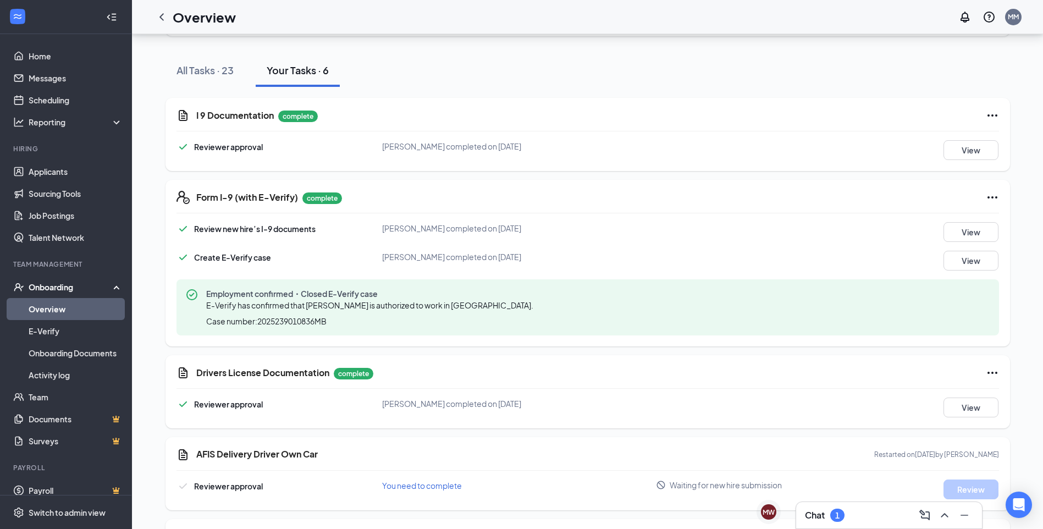
scroll to position [184, 0]
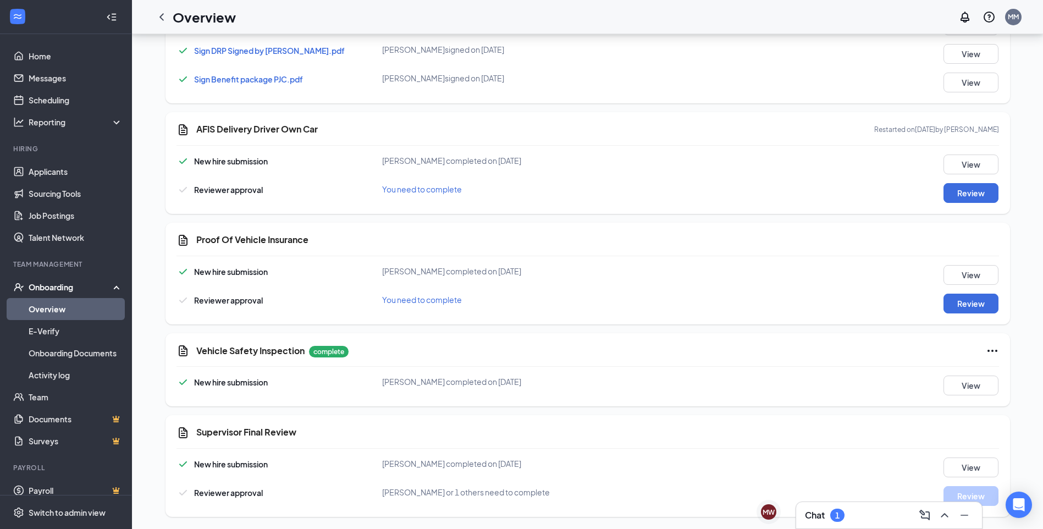
scroll to position [1163, 0]
click at [978, 193] on button "Review" at bounding box center [970, 192] width 55 height 20
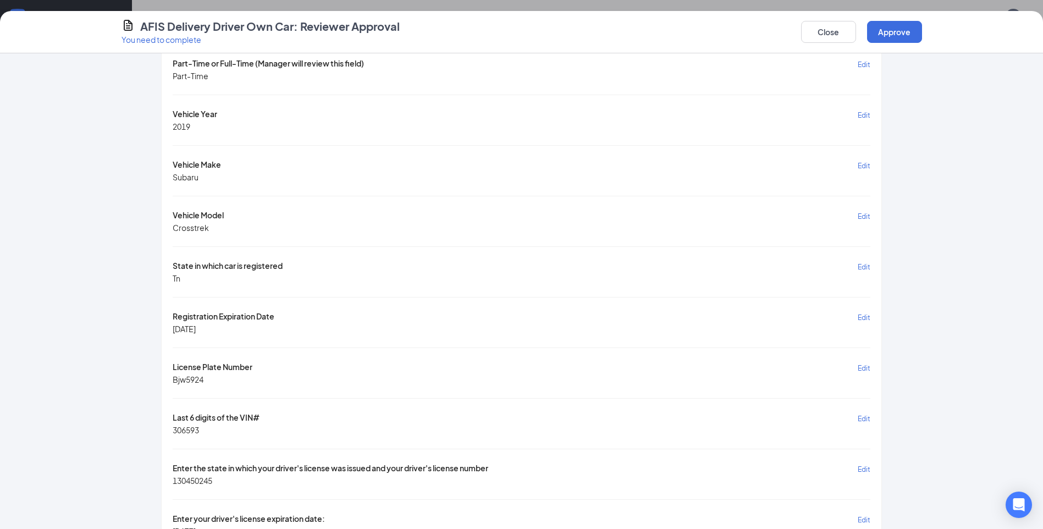
scroll to position [880, 0]
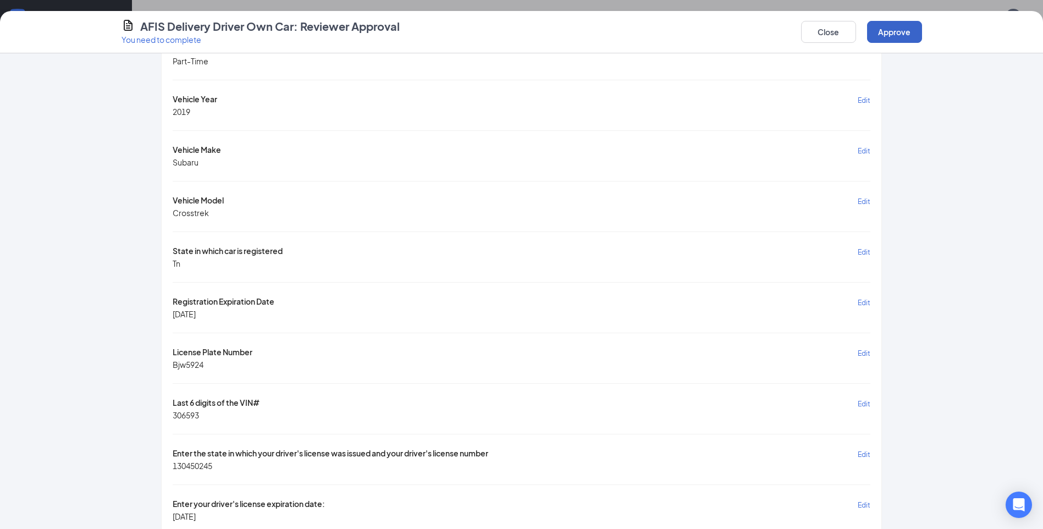
click at [905, 34] on button "Approve" at bounding box center [894, 32] width 55 height 22
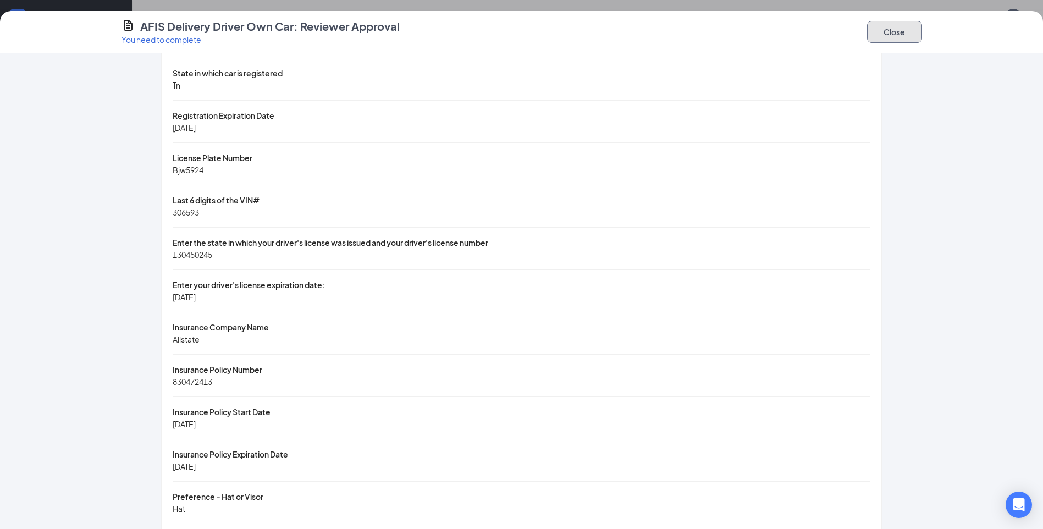
click at [906, 42] on button "Close" at bounding box center [894, 32] width 55 height 22
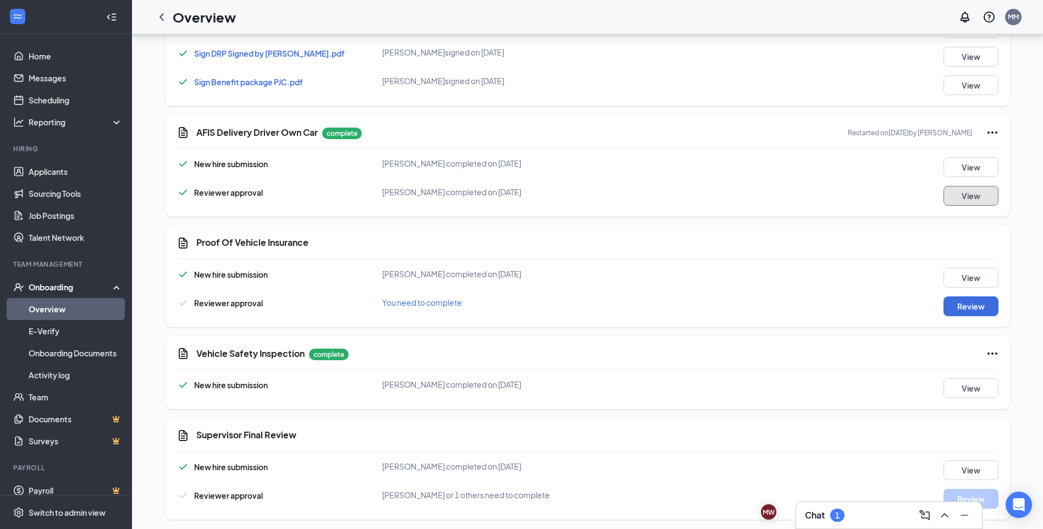
scroll to position [1163, 0]
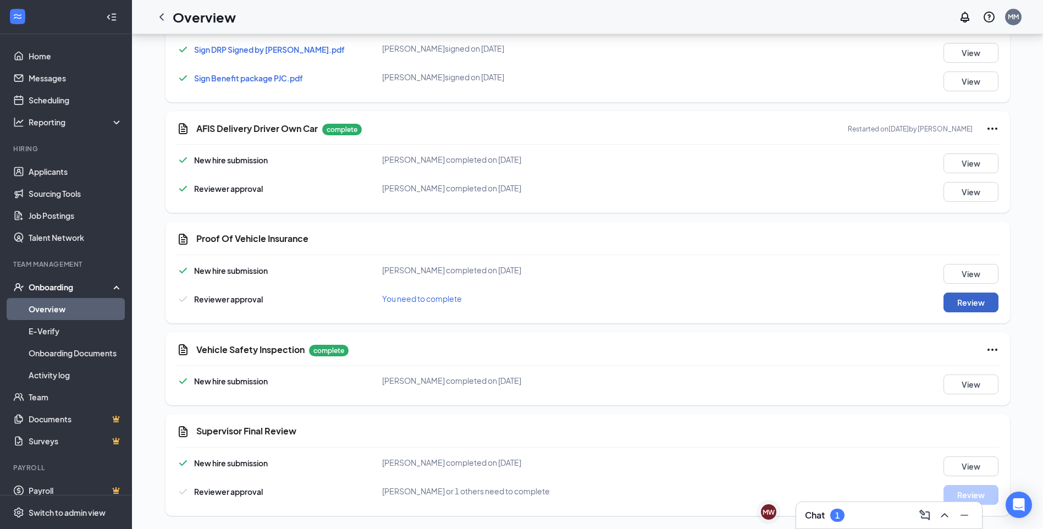
click at [968, 305] on button "Review" at bounding box center [970, 302] width 55 height 20
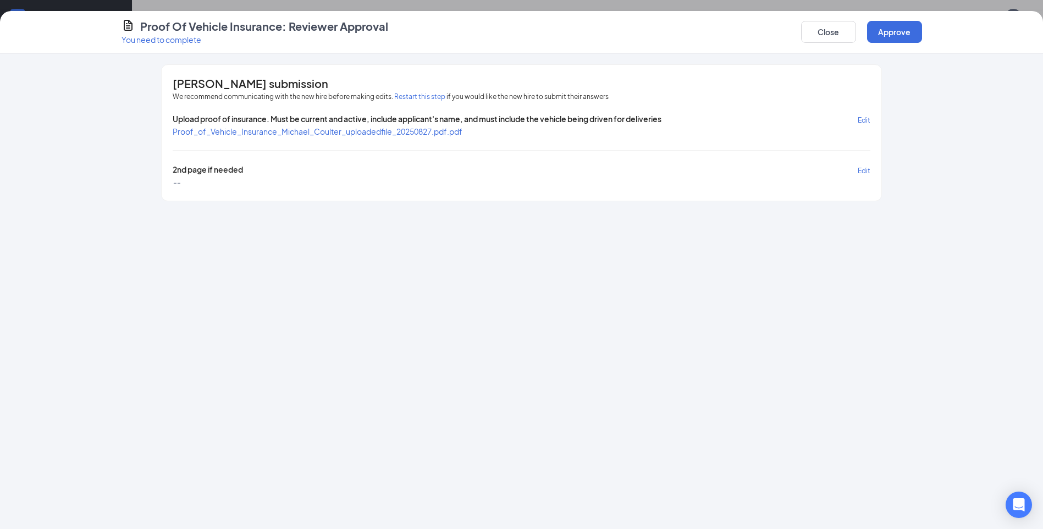
click at [402, 134] on span "Proof_of_Vehicle_Insurance_Michael_Coulter_uploadedfile_20250827.pdf.pdf" at bounding box center [318, 131] width 290 height 10
click at [883, 34] on button "Approve" at bounding box center [894, 32] width 55 height 22
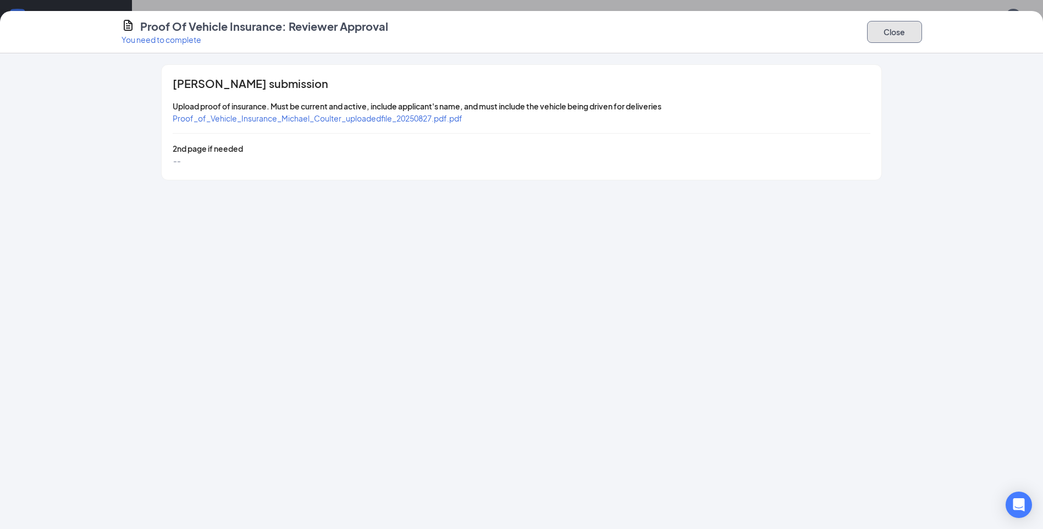
click at [890, 34] on button "Close" at bounding box center [894, 32] width 55 height 22
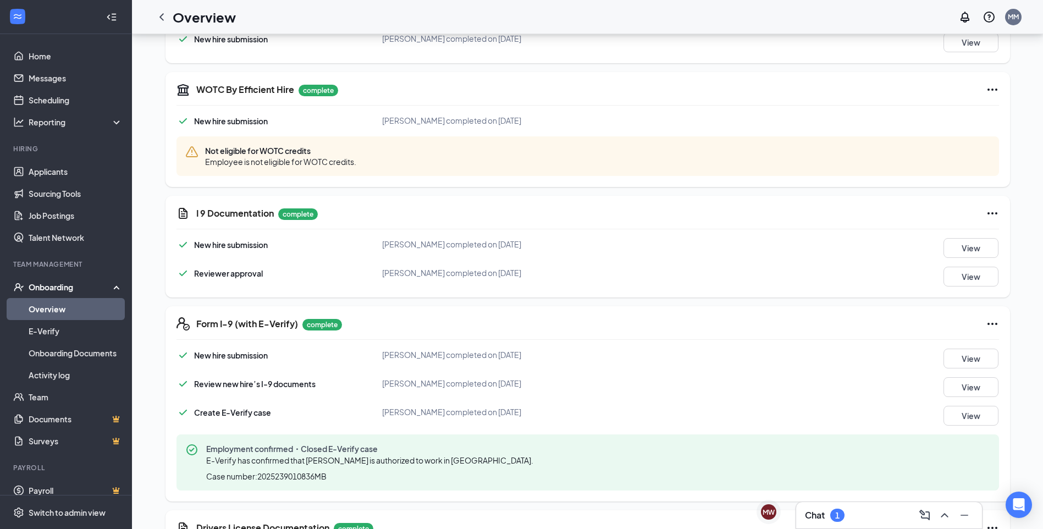
scroll to position [110, 0]
